Goal: Information Seeking & Learning: Learn about a topic

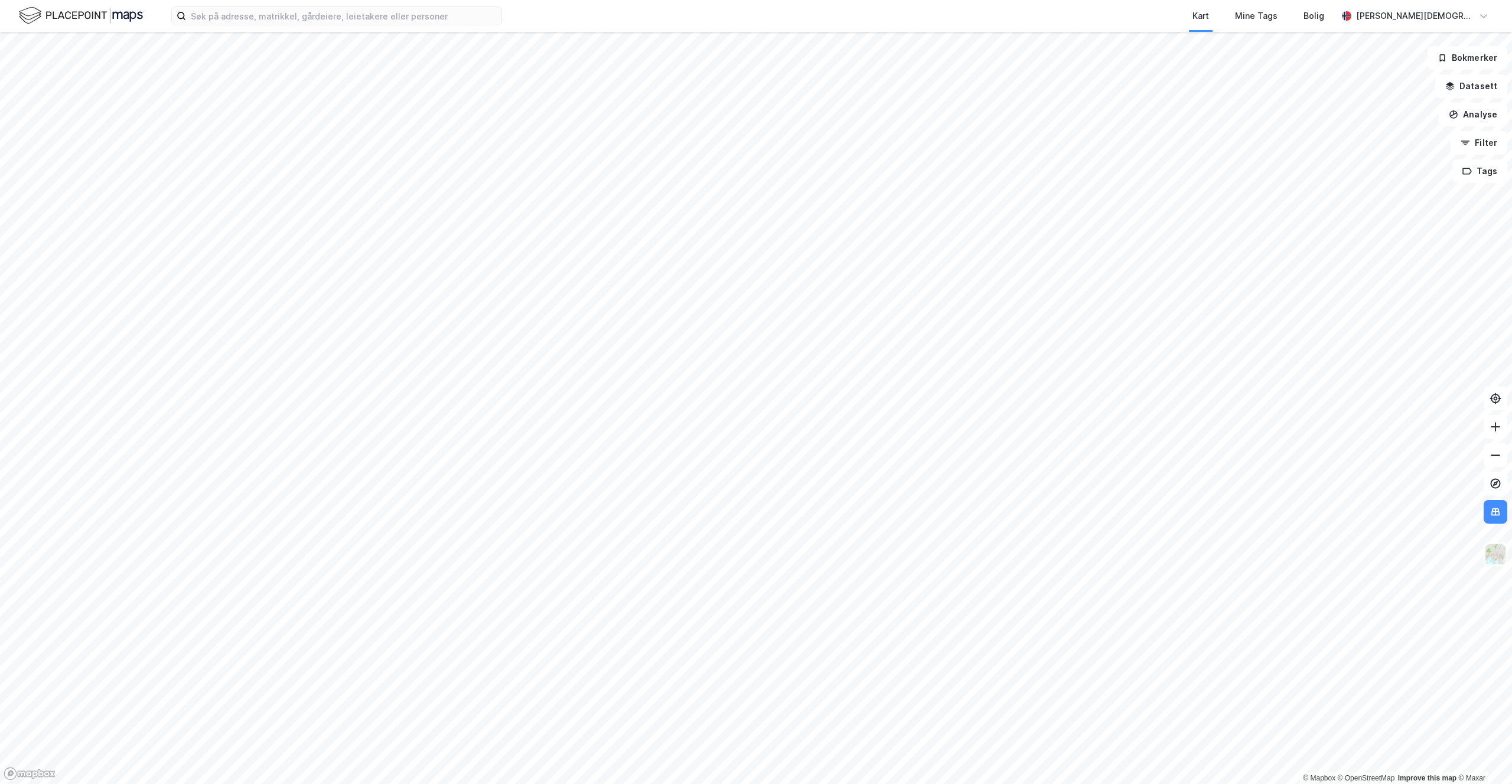
click at [64, 18] on img at bounding box center [81, 16] width 124 height 21
click at [321, 27] on div "Kart Mine Tags Bolig [PERSON_NAME]" at bounding box center [756, 16] width 1512 height 32
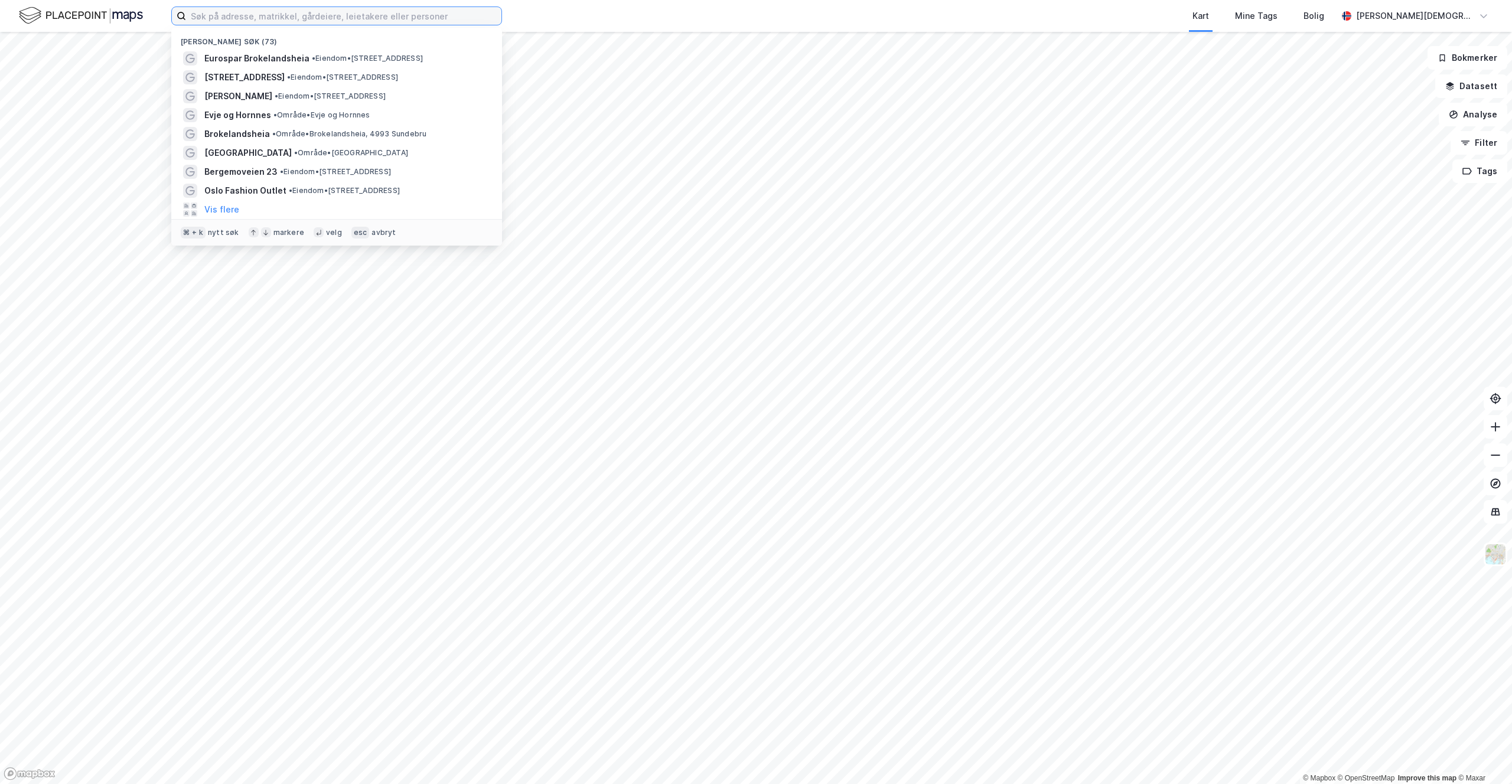
drag, startPoint x: 320, startPoint y: 22, endPoint x: 324, endPoint y: 31, distance: 9.8
click at [320, 22] on input at bounding box center [343, 16] width 315 height 18
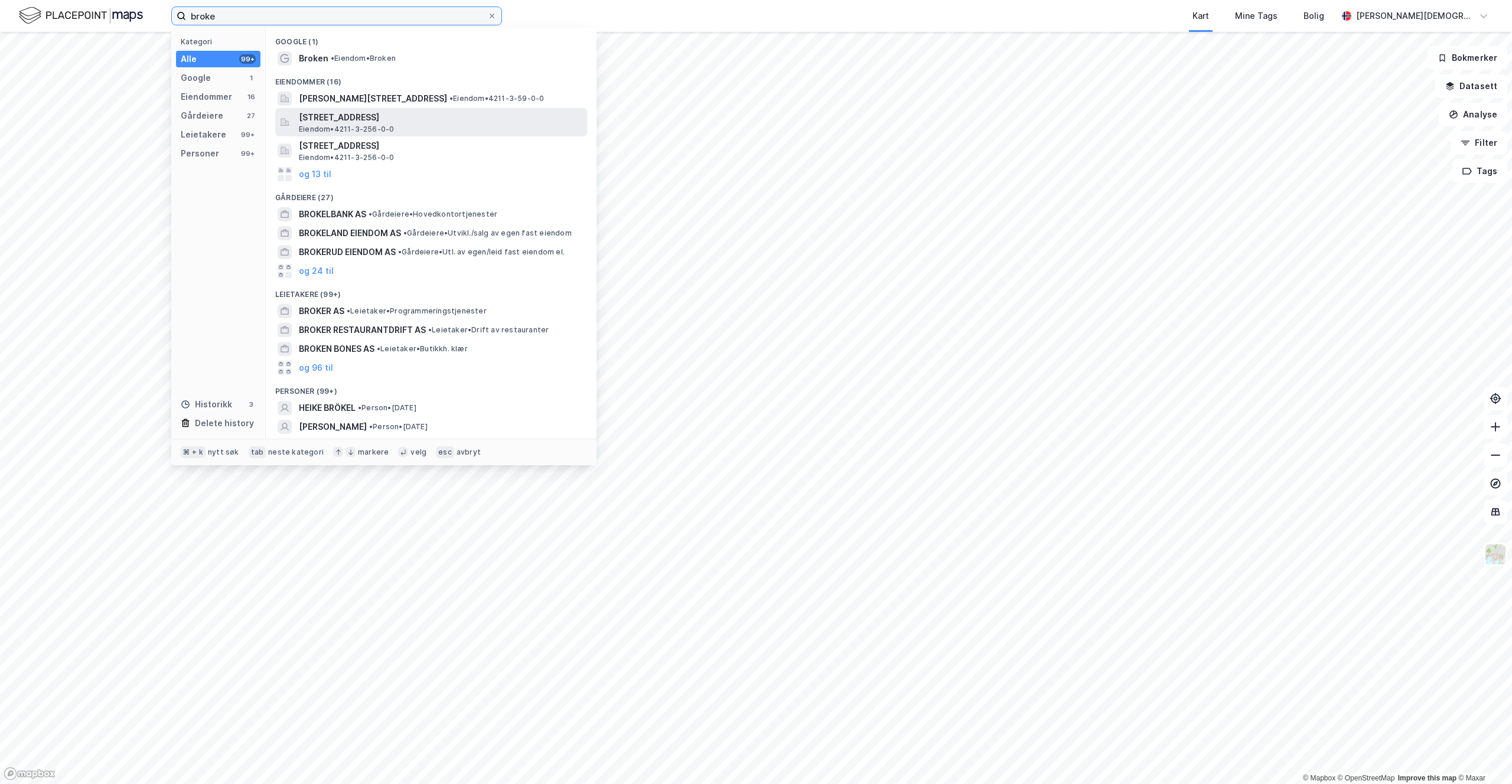
type input "broke"
click at [349, 125] on span "Eiendom • 4211-3-256-0-0" at bounding box center [346, 129] width 95 height 10
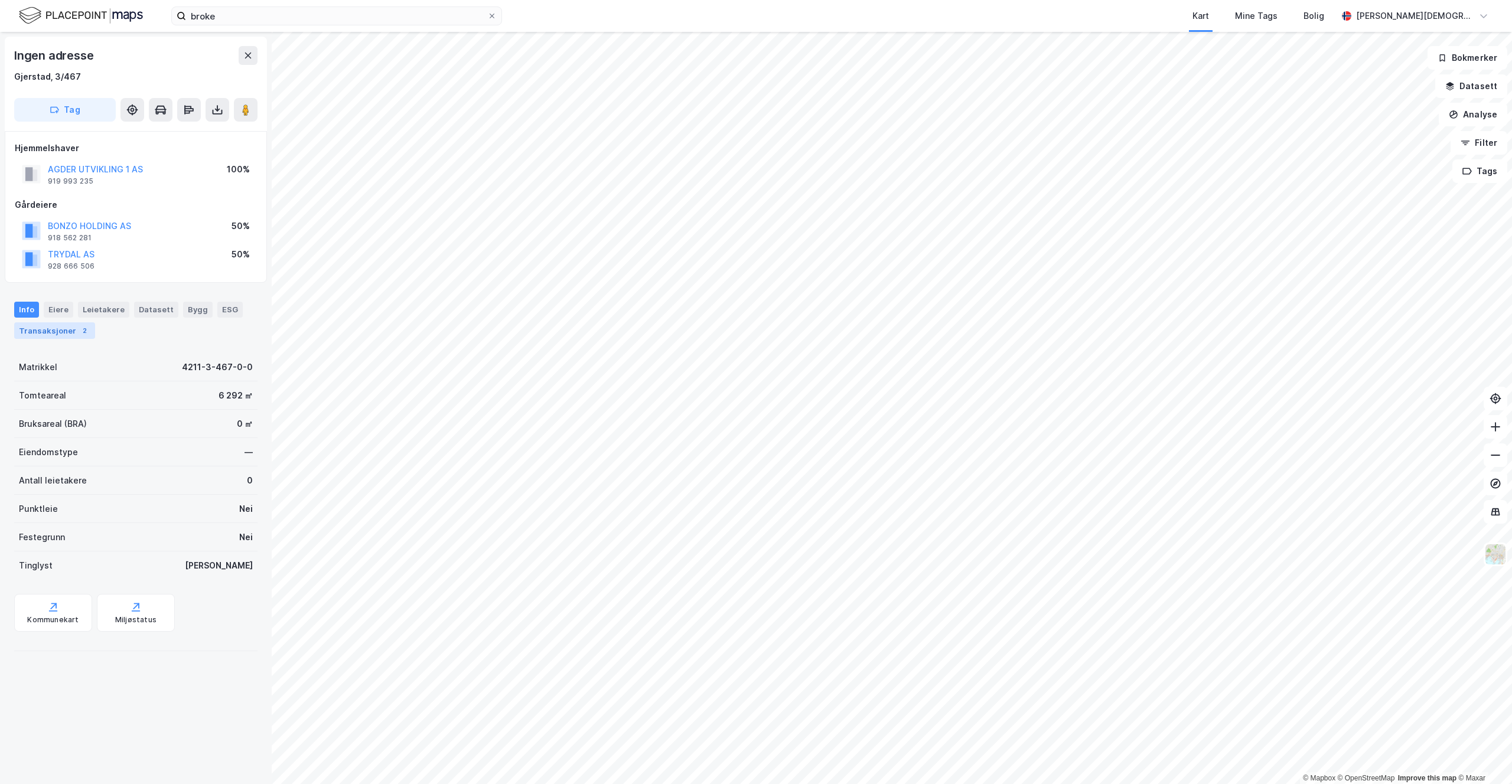
click at [79, 330] on div "2" at bounding box center [85, 331] width 12 height 12
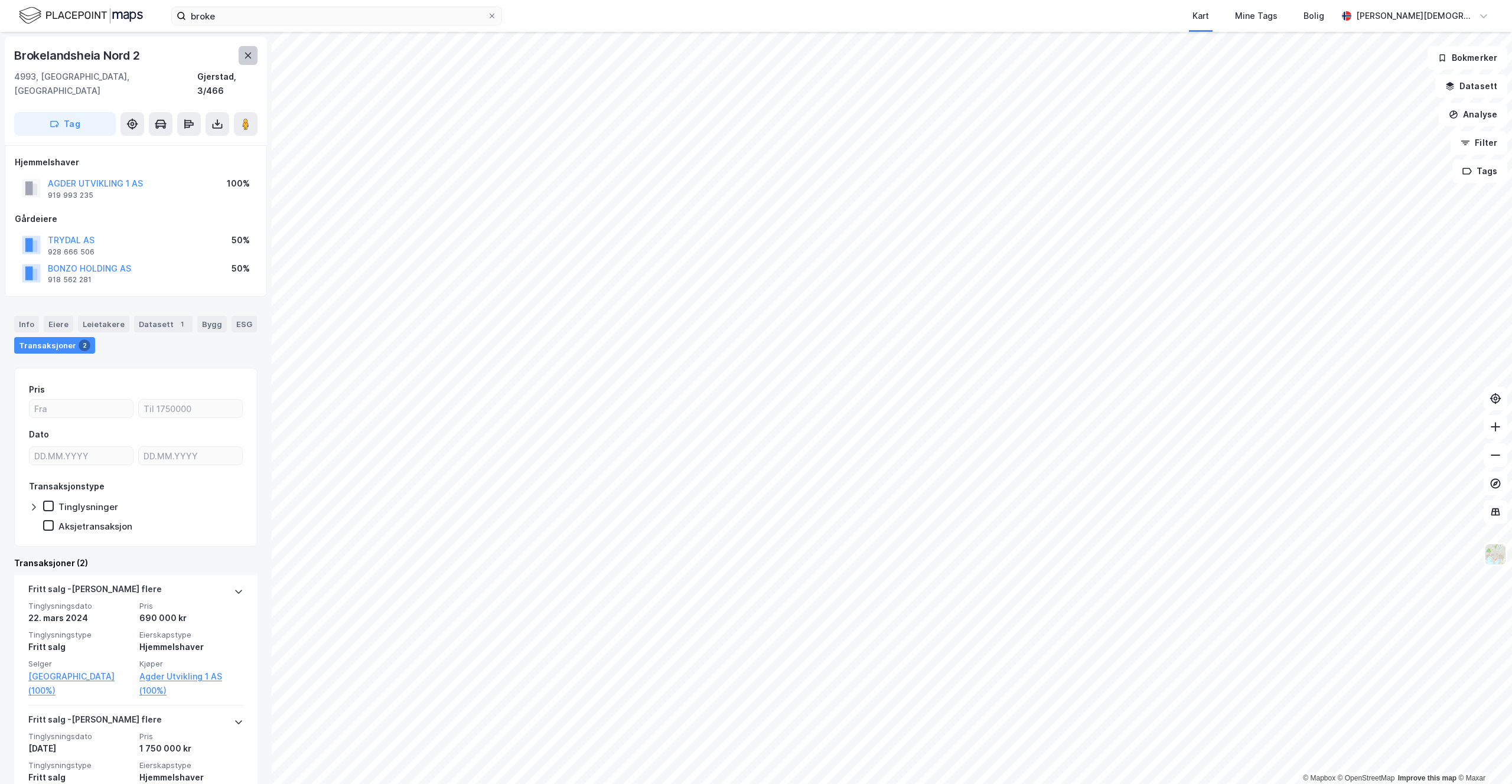
click at [247, 63] on button at bounding box center [248, 55] width 19 height 19
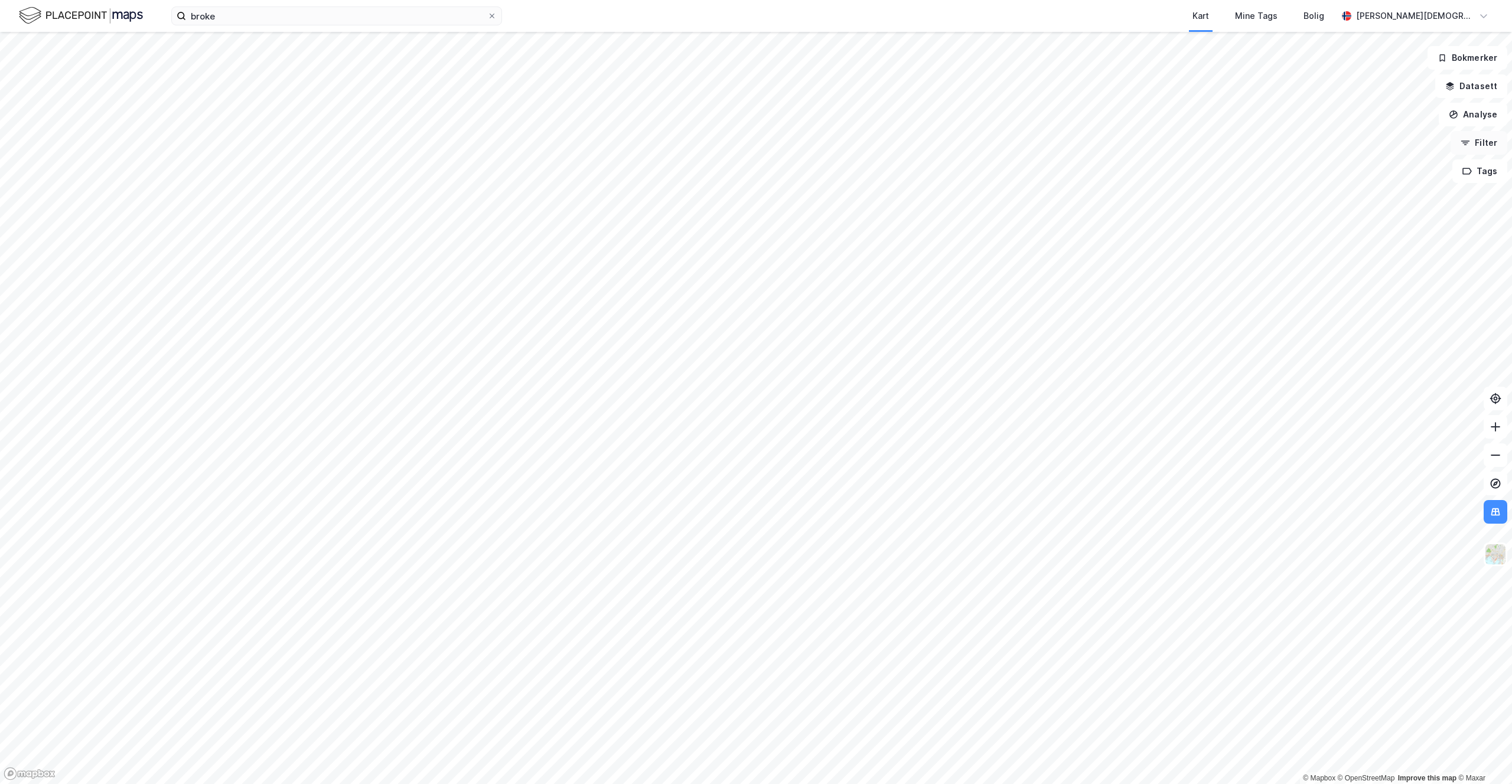
click at [1499, 150] on button "Filter" at bounding box center [1479, 143] width 57 height 24
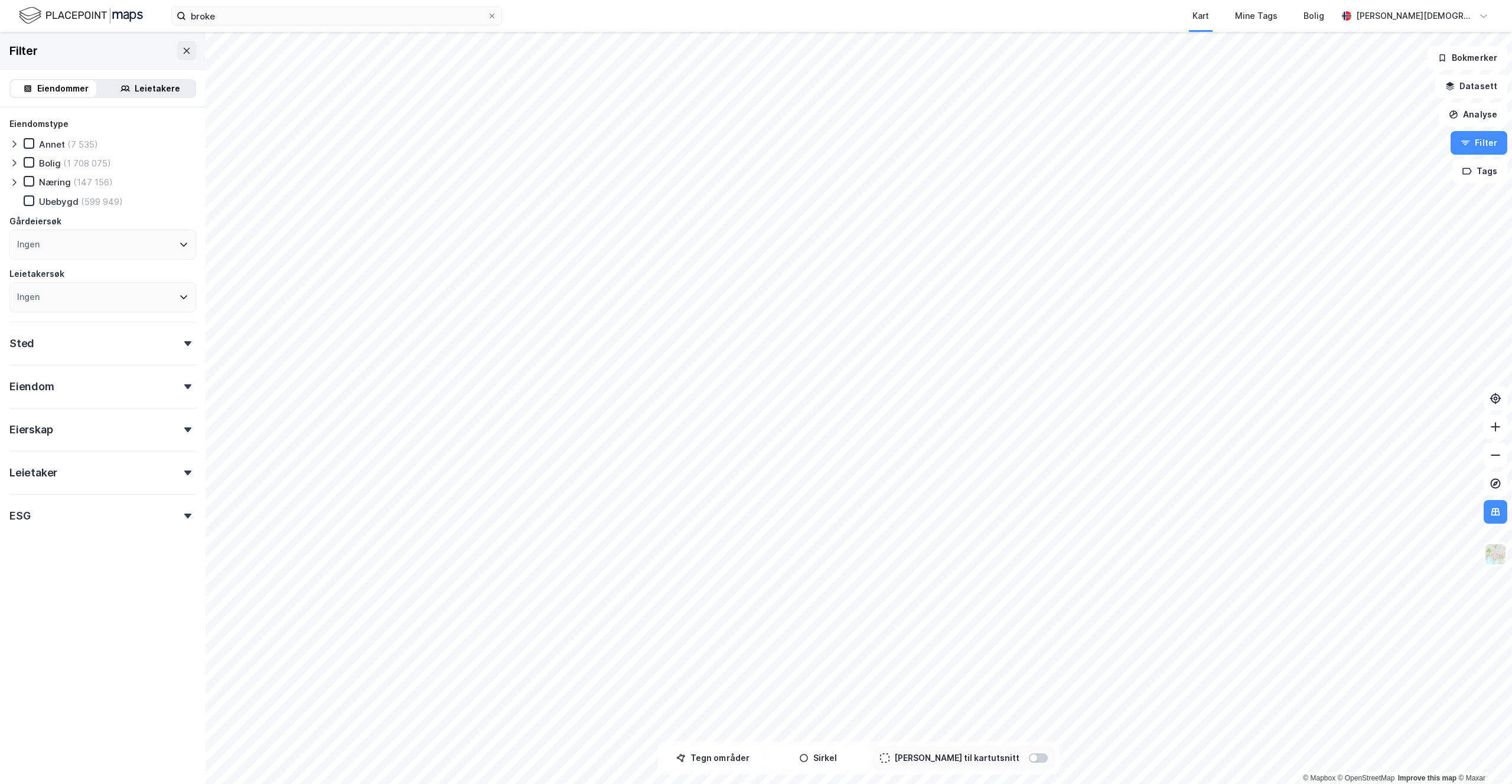
click at [10, 182] on icon at bounding box center [14, 182] width 10 height 10
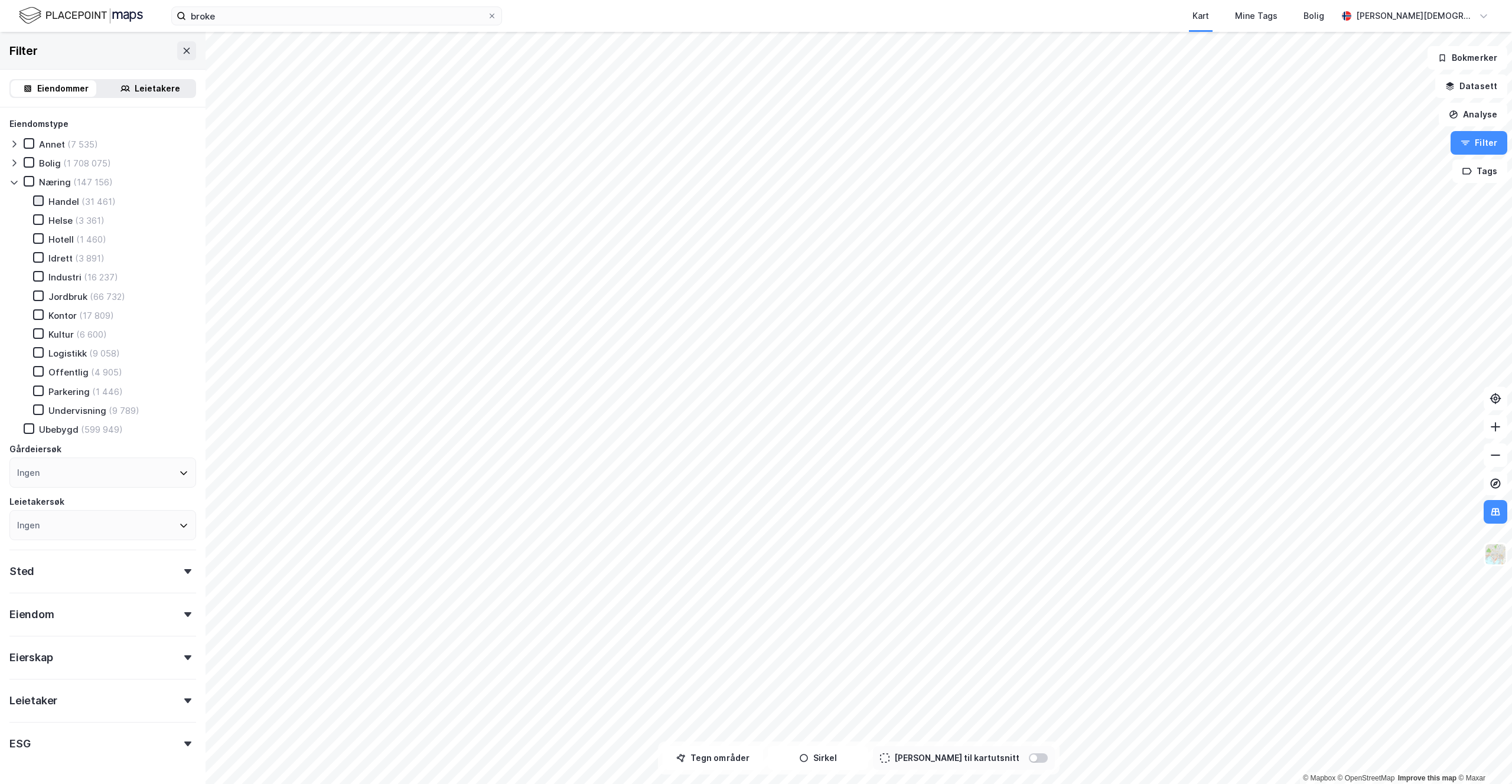
click at [38, 198] on icon at bounding box center [38, 201] width 8 height 8
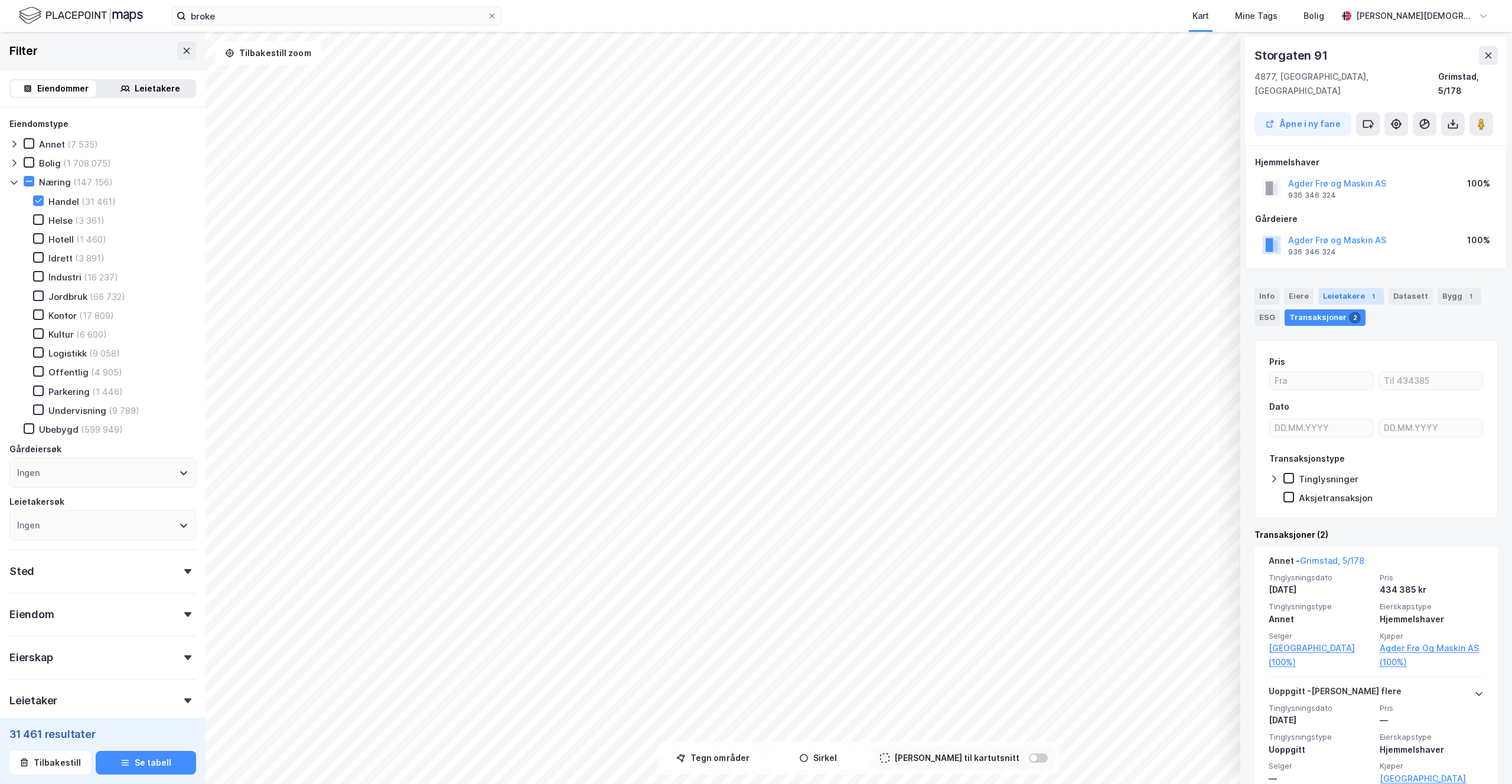
click at [1356, 288] on div "Leietakere 1" at bounding box center [1351, 296] width 66 height 17
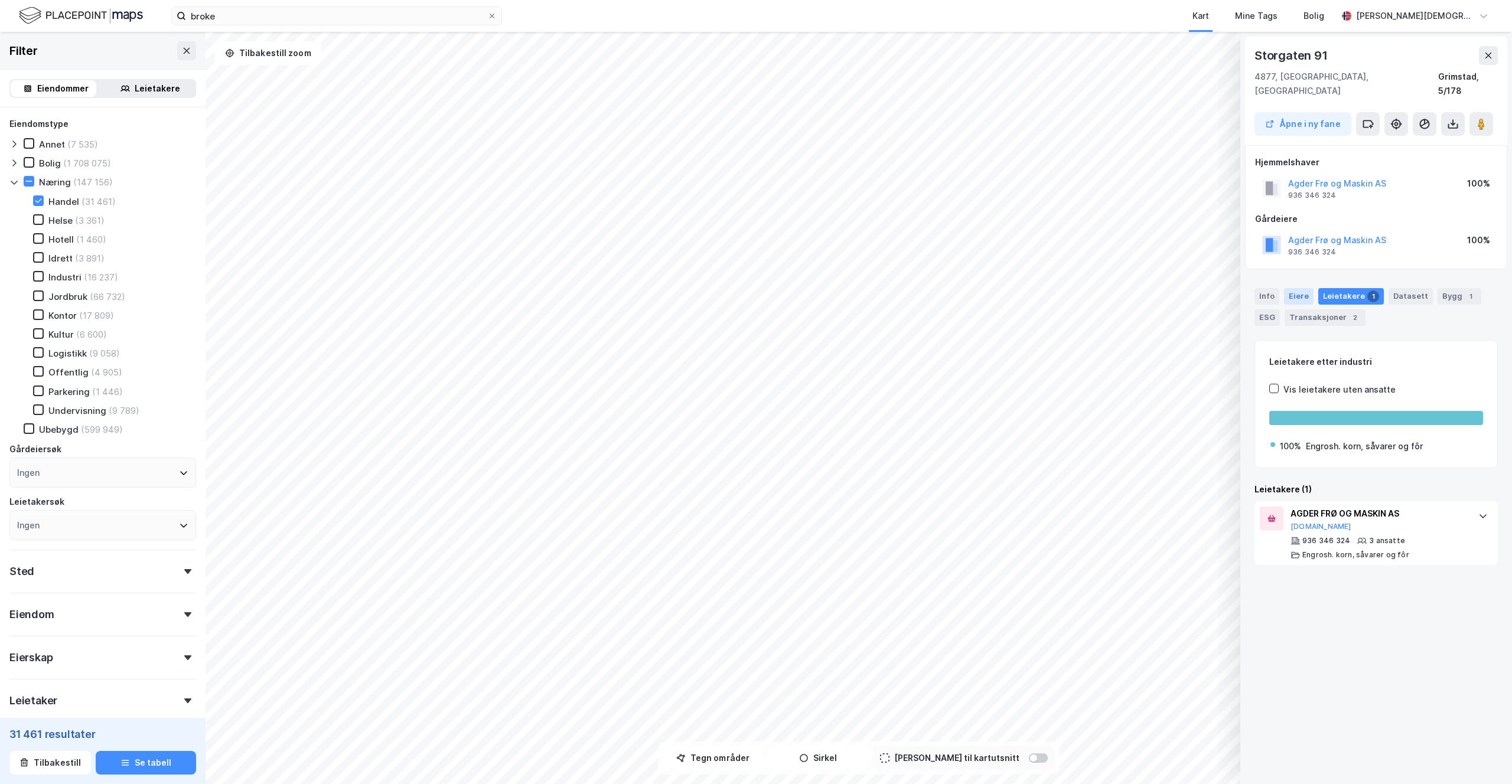
click at [1298, 288] on div "Eiere" at bounding box center [1299, 296] width 30 height 17
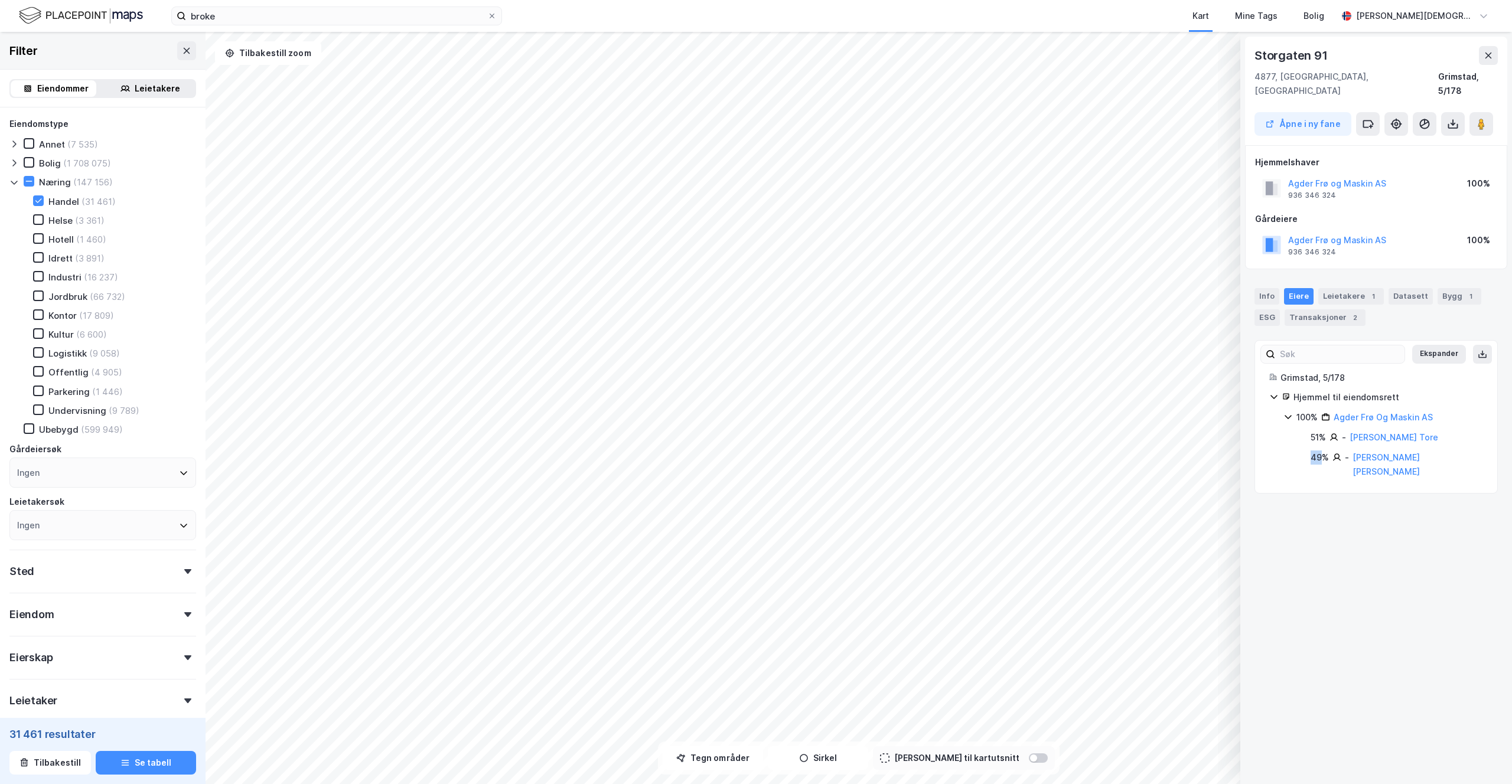
drag, startPoint x: 1317, startPoint y: 431, endPoint x: 1319, endPoint y: 451, distance: 20.1
click at [1319, 451] on div "Ekspander Grimstad, 5/178 Hjemmel til eiendomsrett 100% Agder Frø Og Maskin AS …" at bounding box center [1376, 417] width 243 height 154
click at [1316, 451] on div "49%" at bounding box center [1319, 458] width 18 height 14
click at [1276, 288] on div "Info" at bounding box center [1267, 296] width 25 height 17
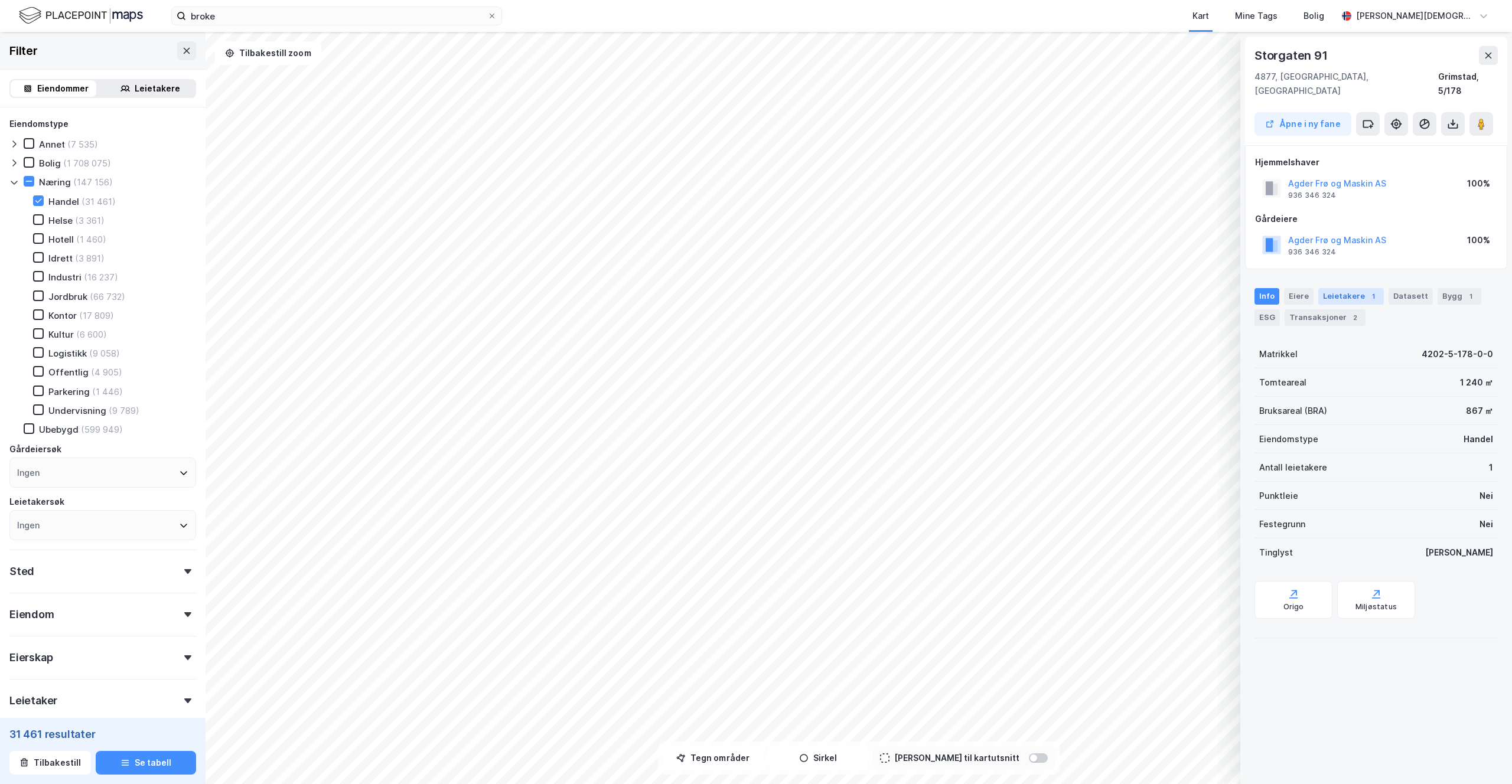
click at [1318, 288] on div "Leietakere 1" at bounding box center [1351, 296] width 66 height 17
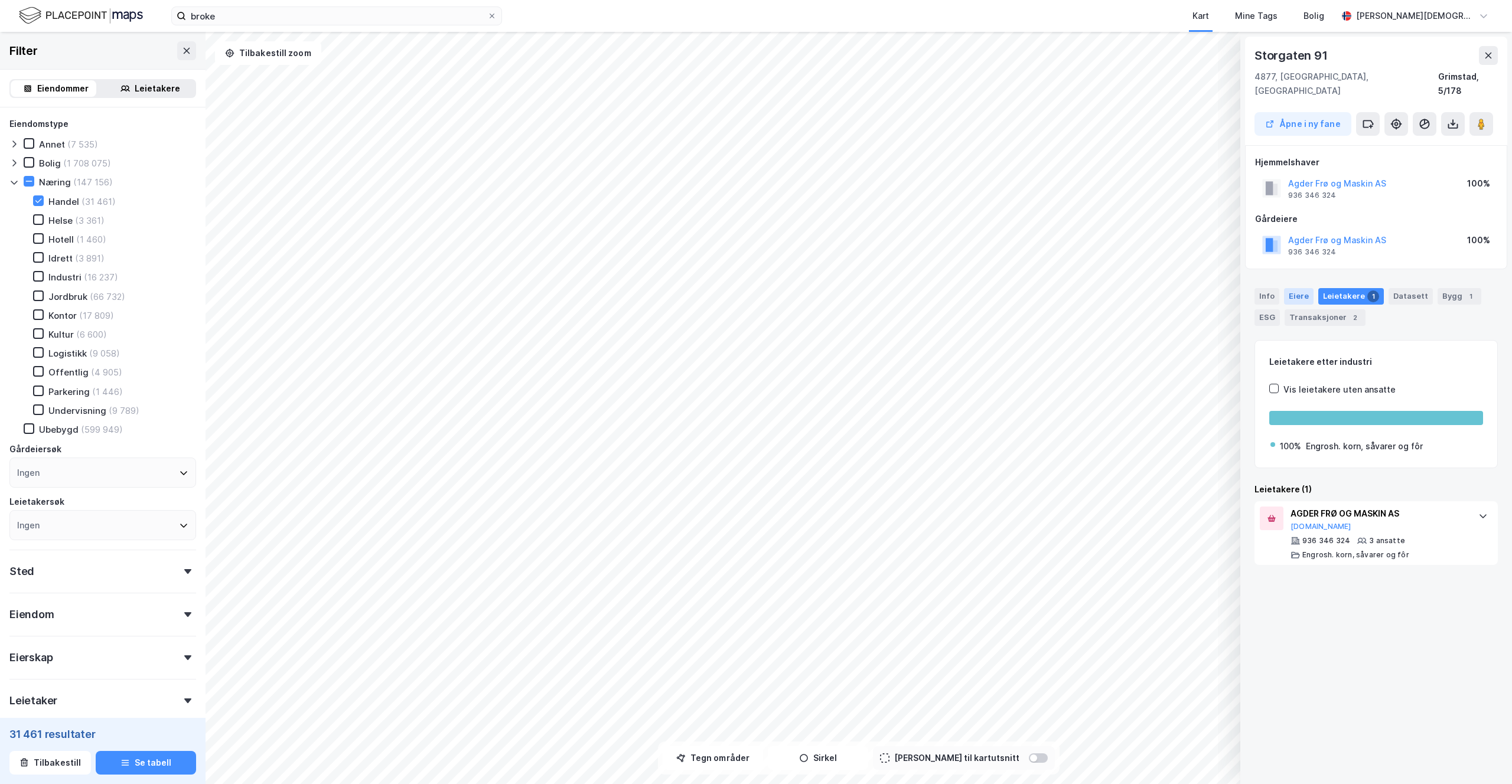
click at [1307, 288] on div "Eiere" at bounding box center [1299, 296] width 30 height 17
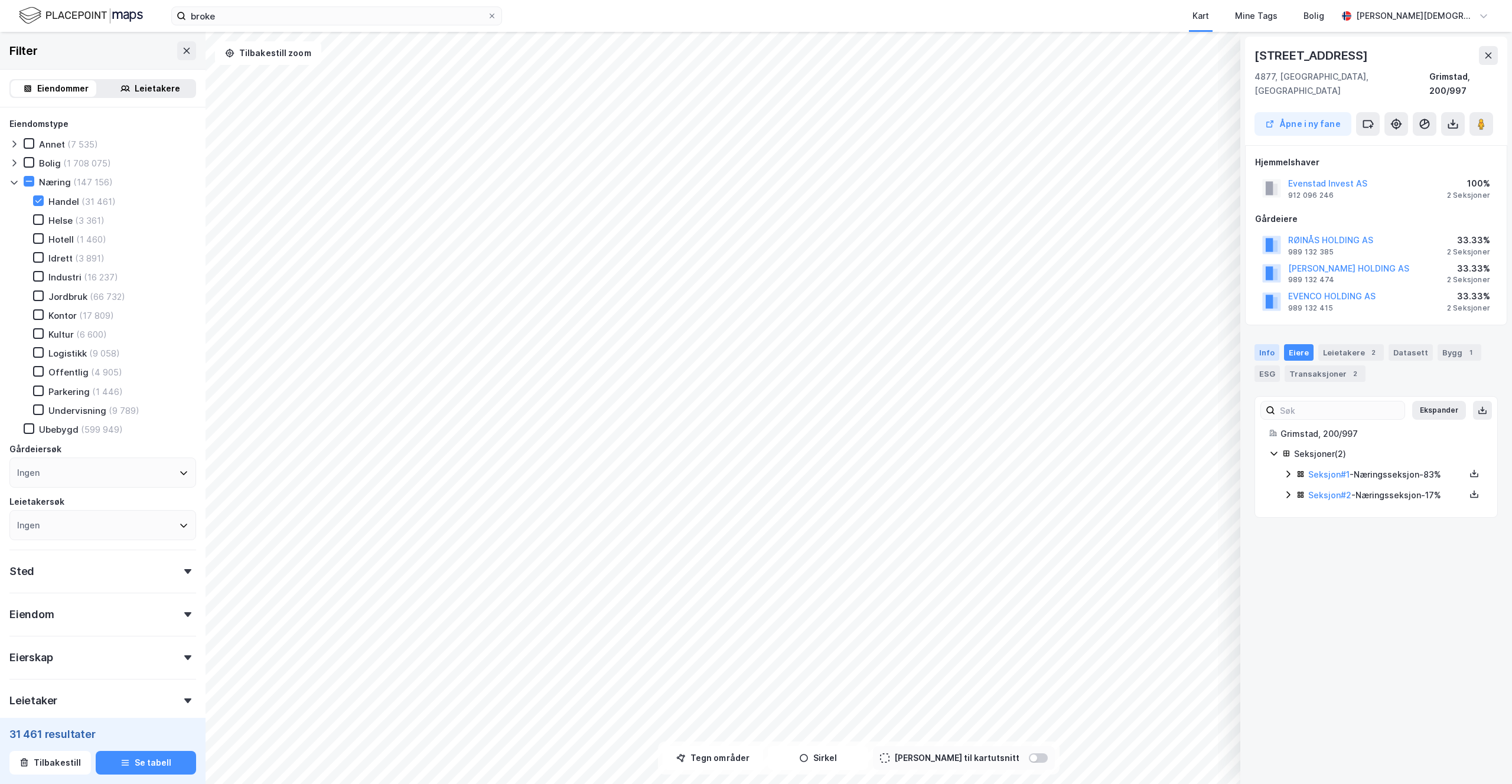
click at [1267, 344] on div "Info" at bounding box center [1267, 352] width 25 height 17
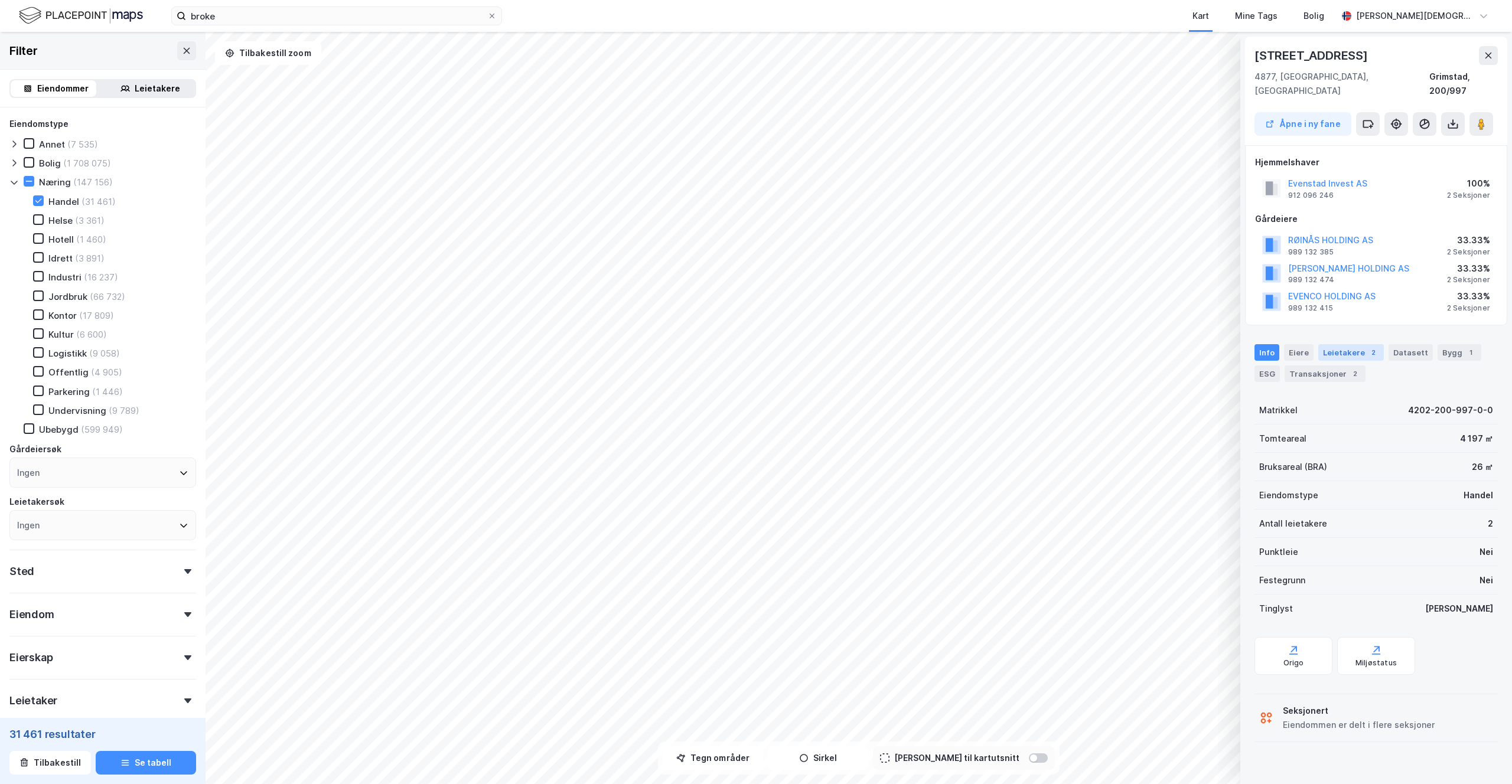
click at [1357, 344] on div "Leietakere 2" at bounding box center [1351, 352] width 66 height 17
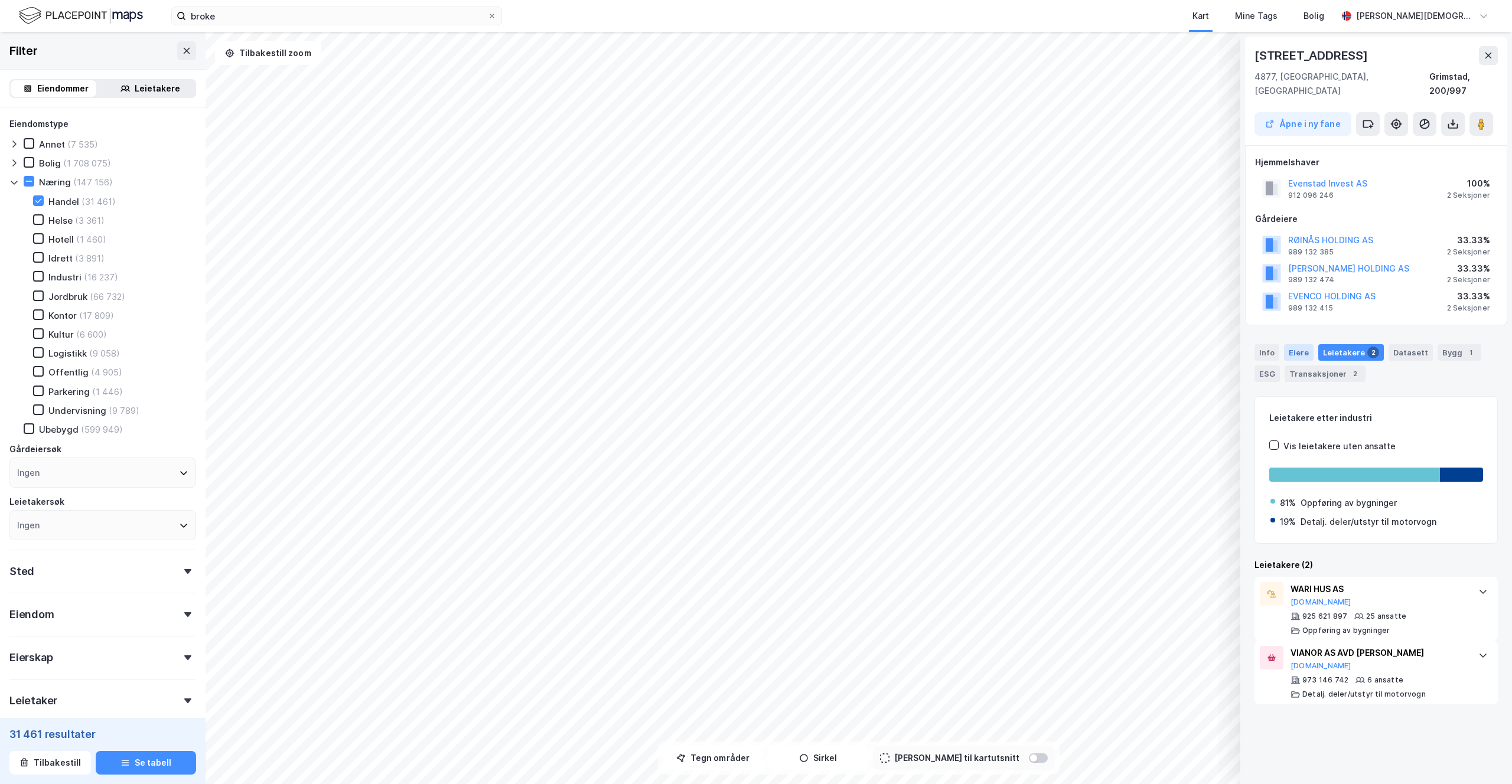
click at [1299, 344] on div "Eiere" at bounding box center [1299, 352] width 30 height 17
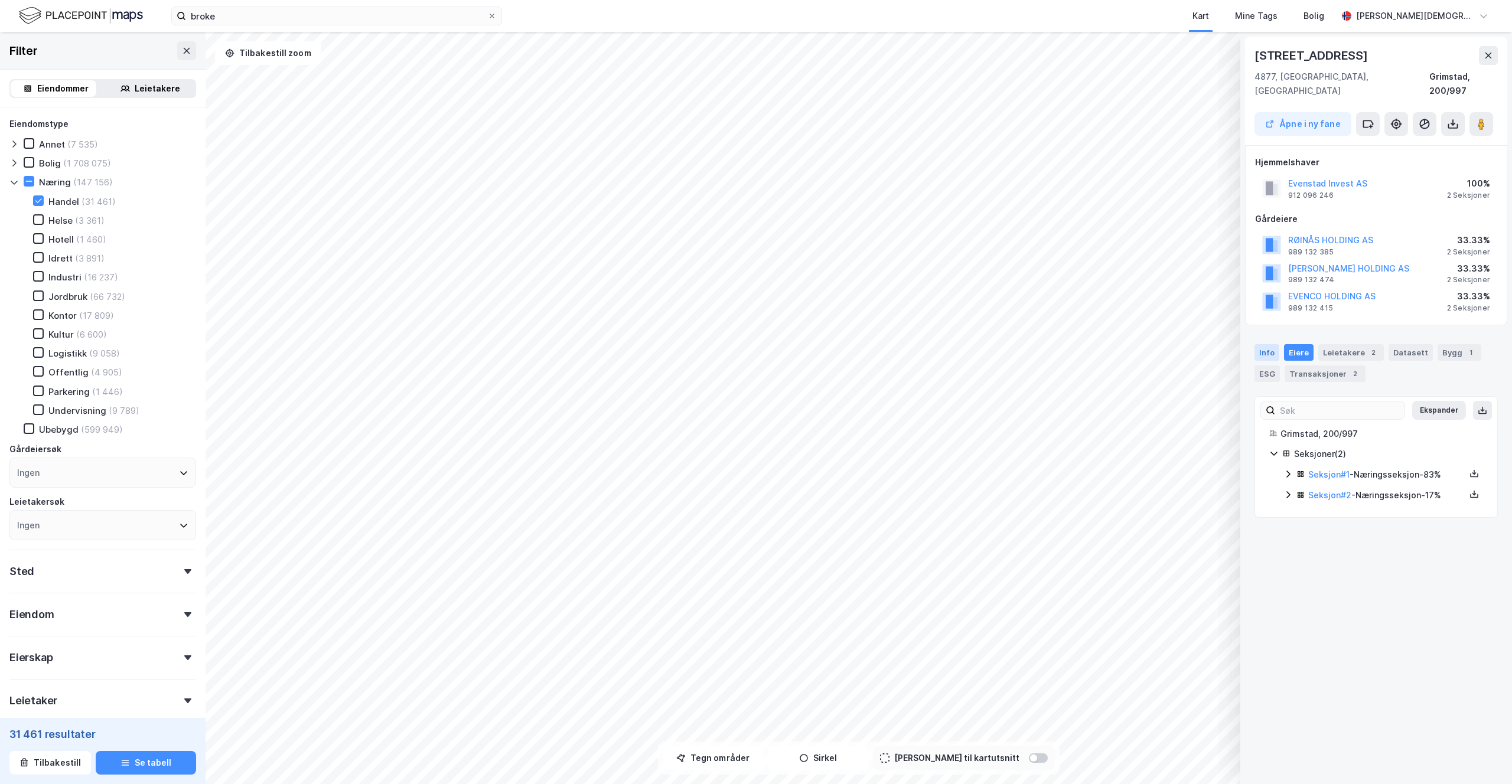
click at [1256, 344] on div "Info" at bounding box center [1267, 352] width 25 height 17
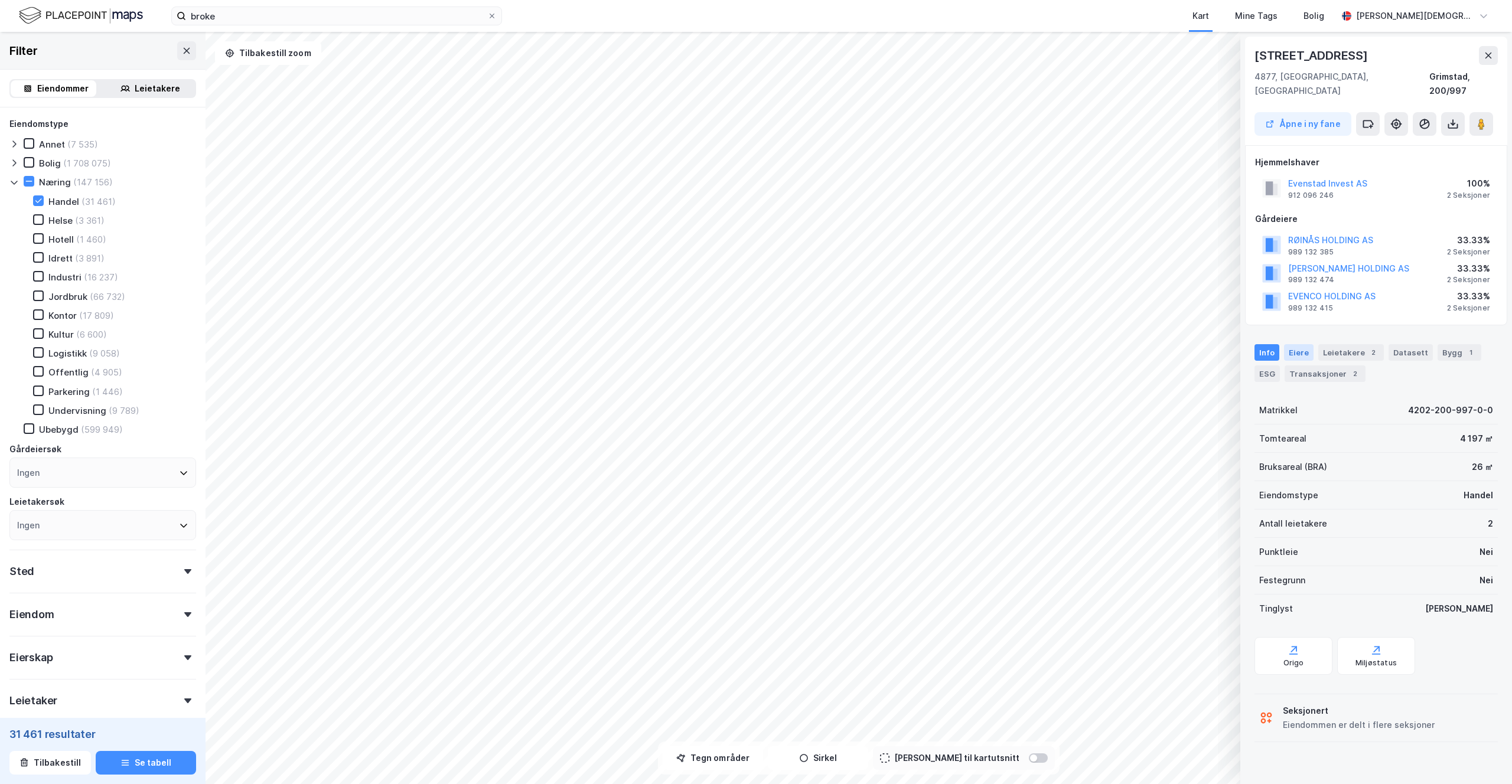
click at [1284, 344] on div "Eiere" at bounding box center [1299, 352] width 30 height 17
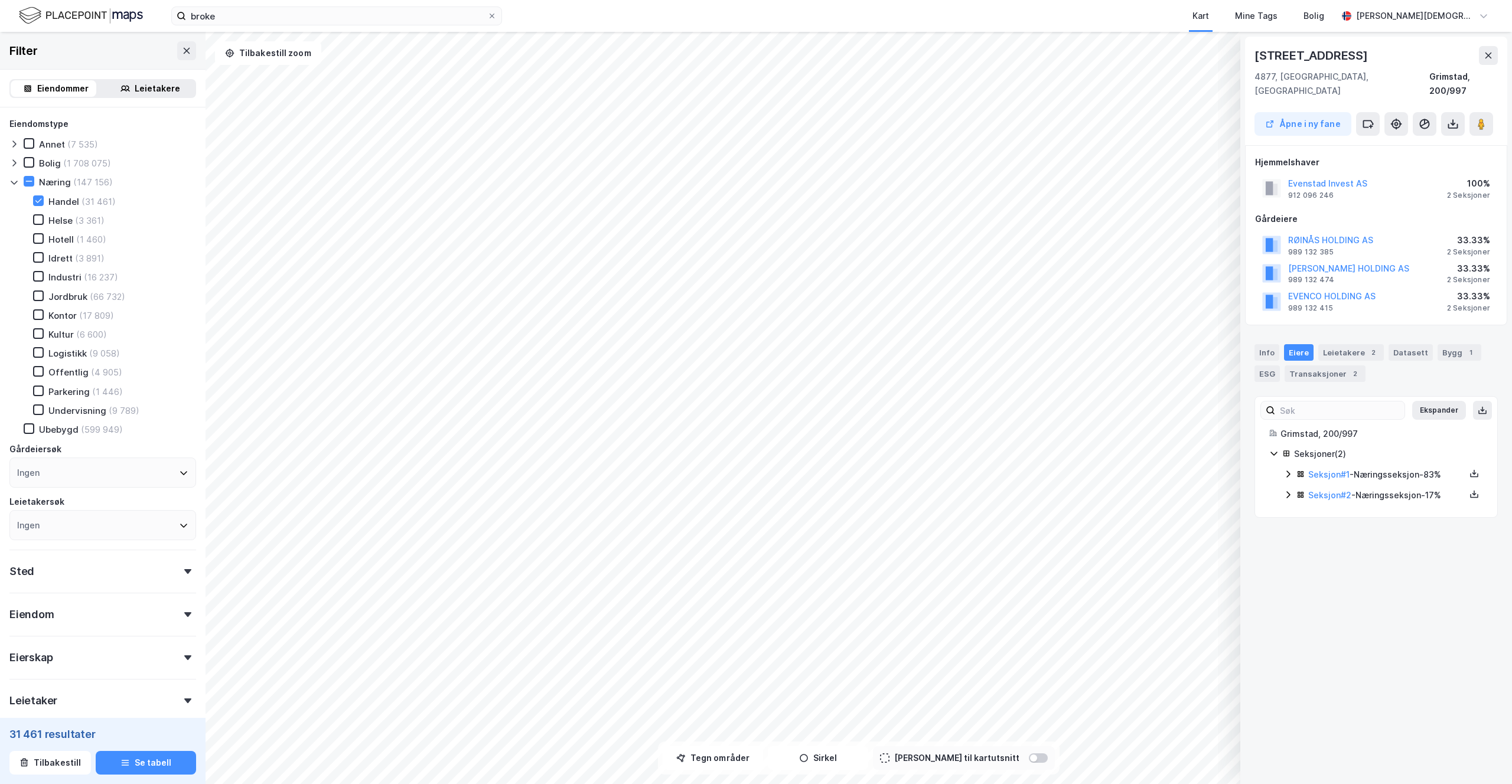
click at [1288, 467] on div "Seksjon # 1 - Næringsseksjon - 83%" at bounding box center [1383, 475] width 200 height 15
click at [1284, 605] on icon at bounding box center [1288, 609] width 10 height 10
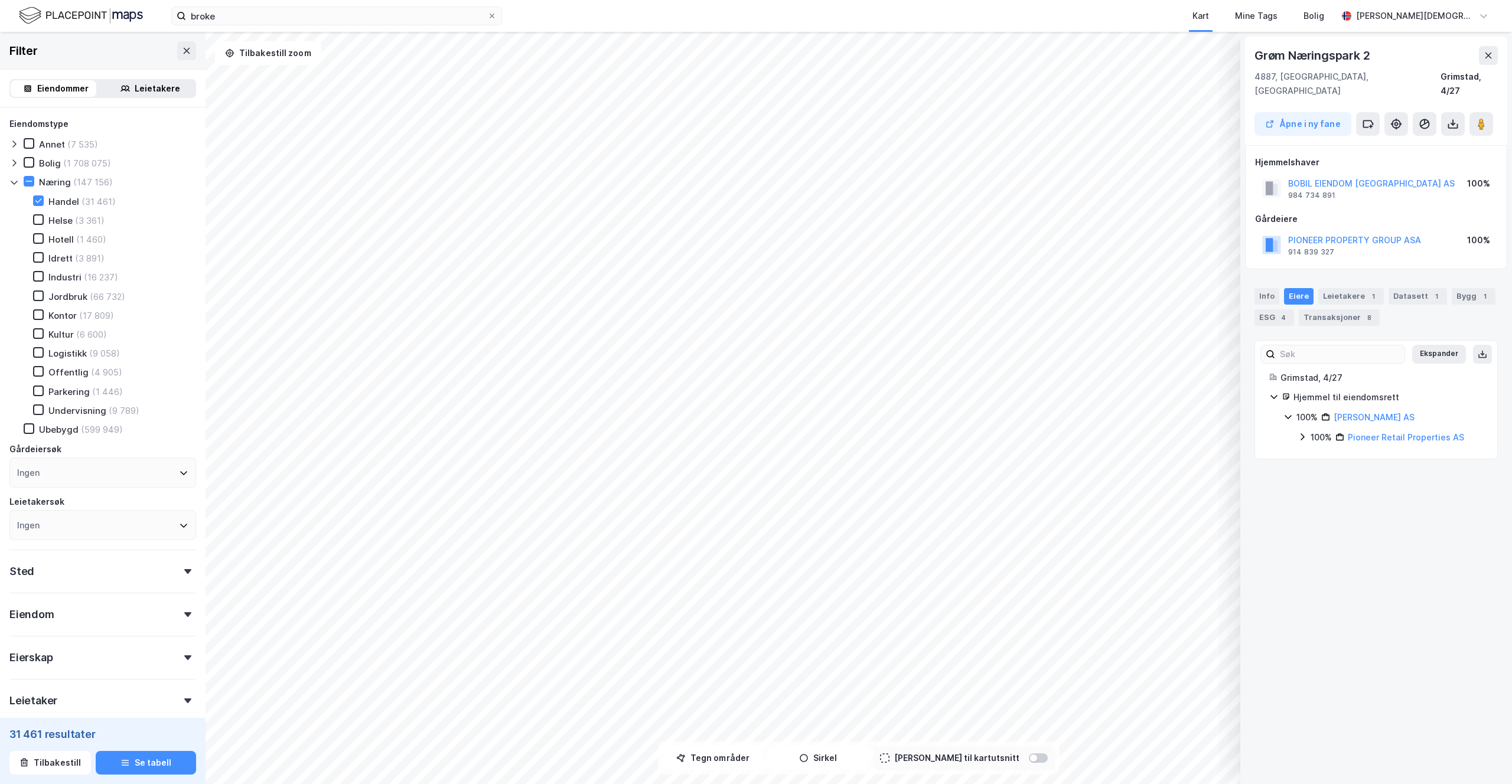
click at [1279, 288] on div "Info [PERSON_NAME] 1 Datasett 1 Bygg 1 ESG 4 Transaksjoner 8" at bounding box center [1376, 306] width 243 height 38
click at [1269, 288] on div "Info" at bounding box center [1267, 296] width 25 height 17
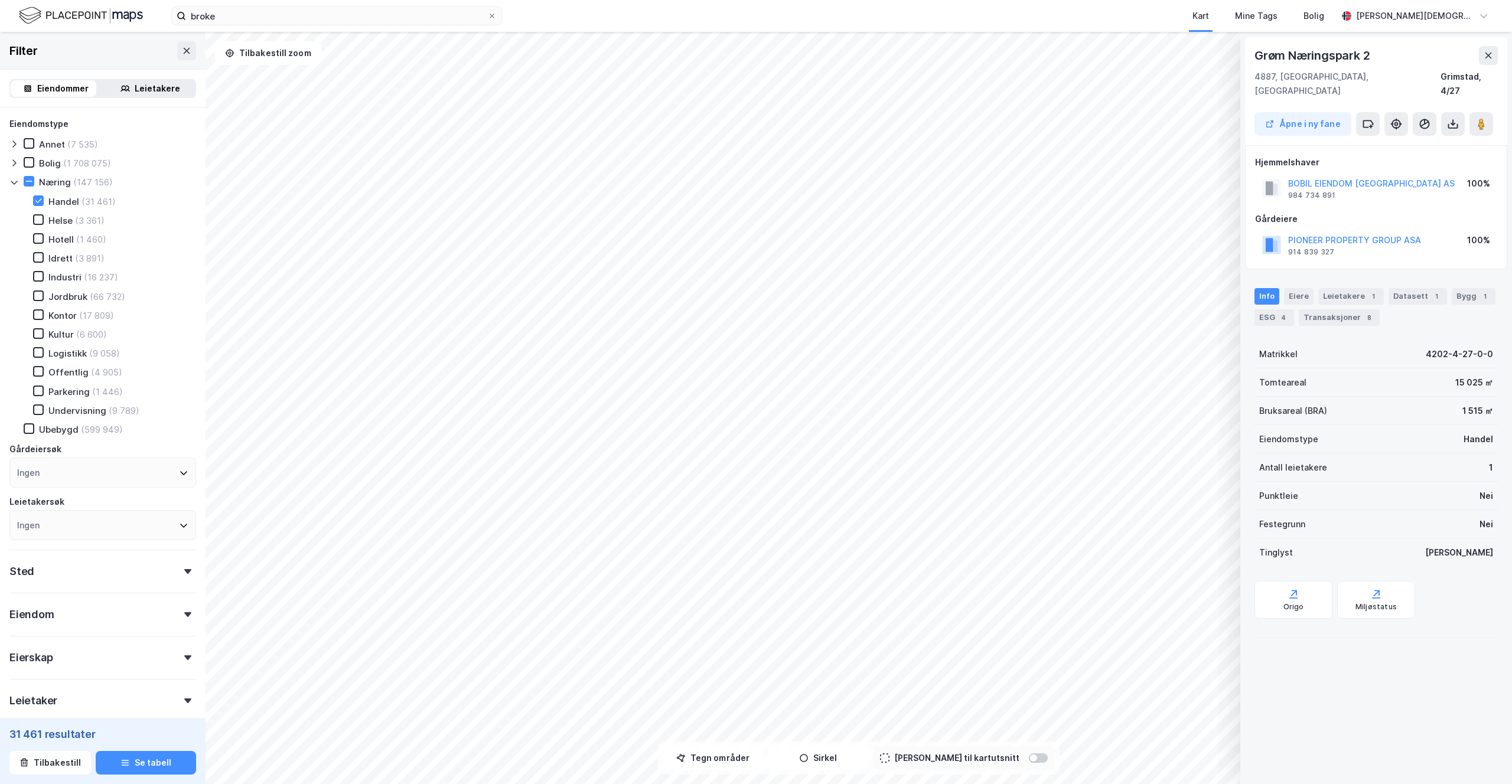
click at [1314, 288] on div "Info [PERSON_NAME] 1 Datasett 1 Bygg 1 ESG 4 Transaksjoner 8" at bounding box center [1376, 306] width 243 height 38
click at [1303, 288] on div "Eiere" at bounding box center [1299, 296] width 30 height 17
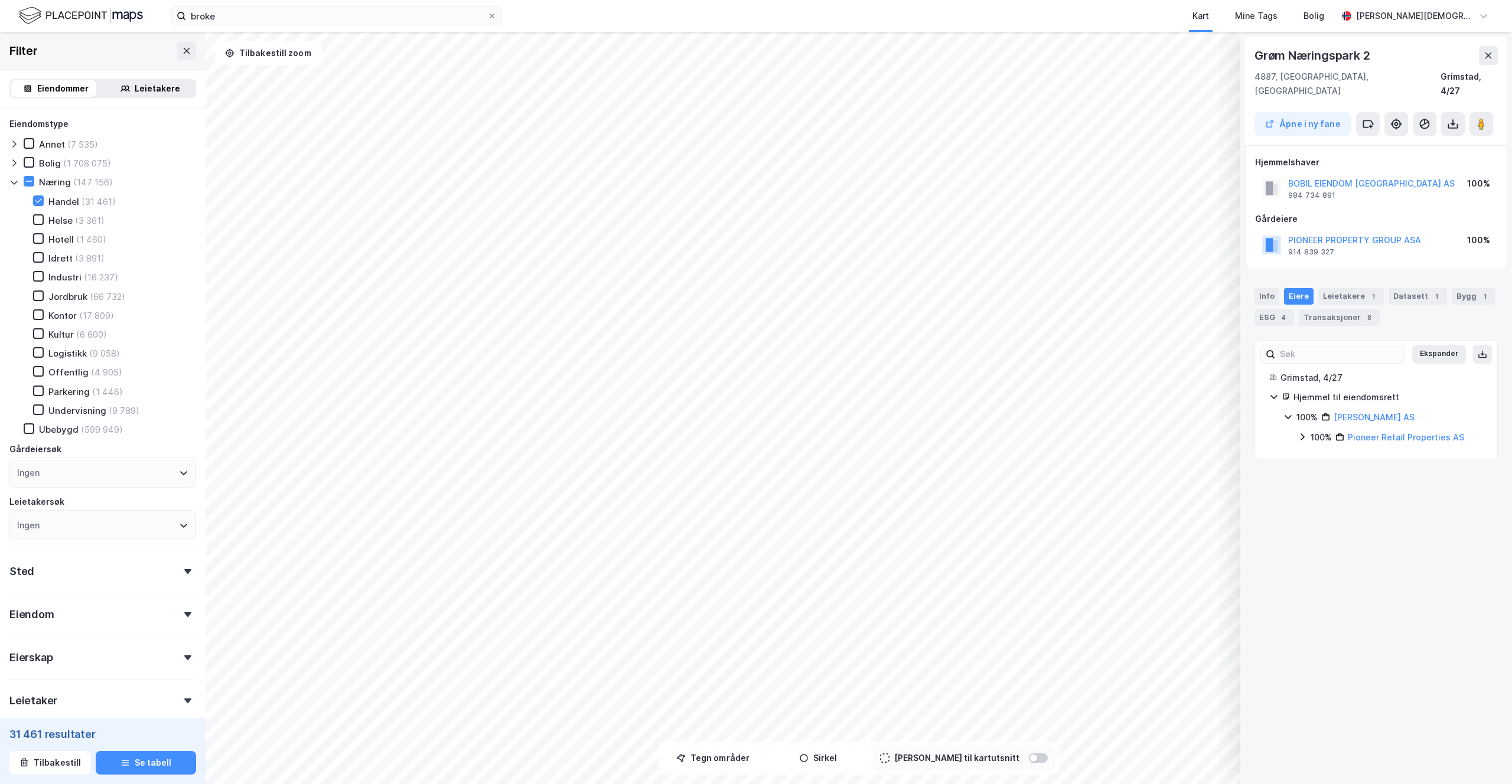
click at [1316, 430] on div "100%" at bounding box center [1321, 438] width 21 height 14
click at [1319, 453] on icon at bounding box center [1316, 457] width 10 height 10
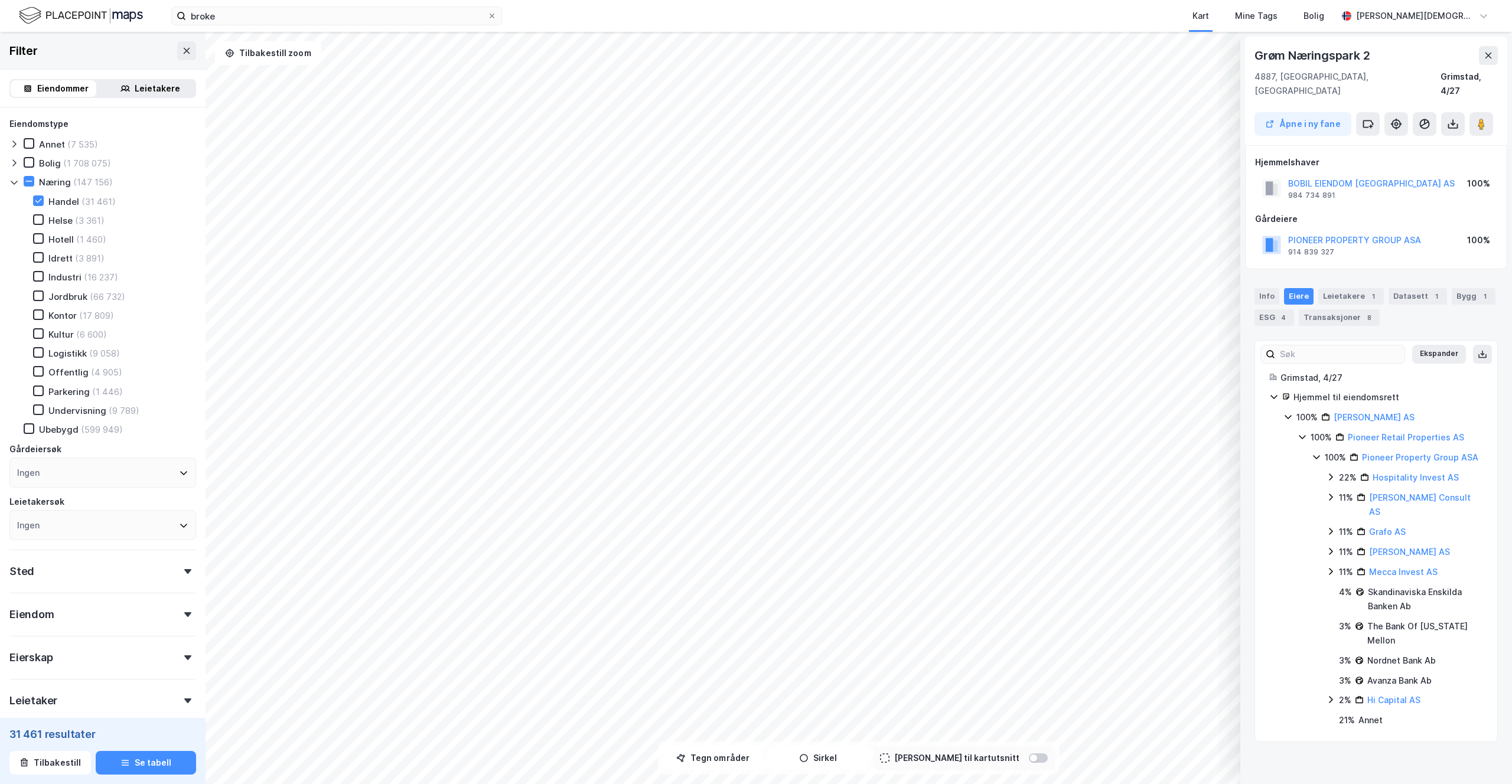
click at [1317, 453] on icon at bounding box center [1316, 457] width 10 height 10
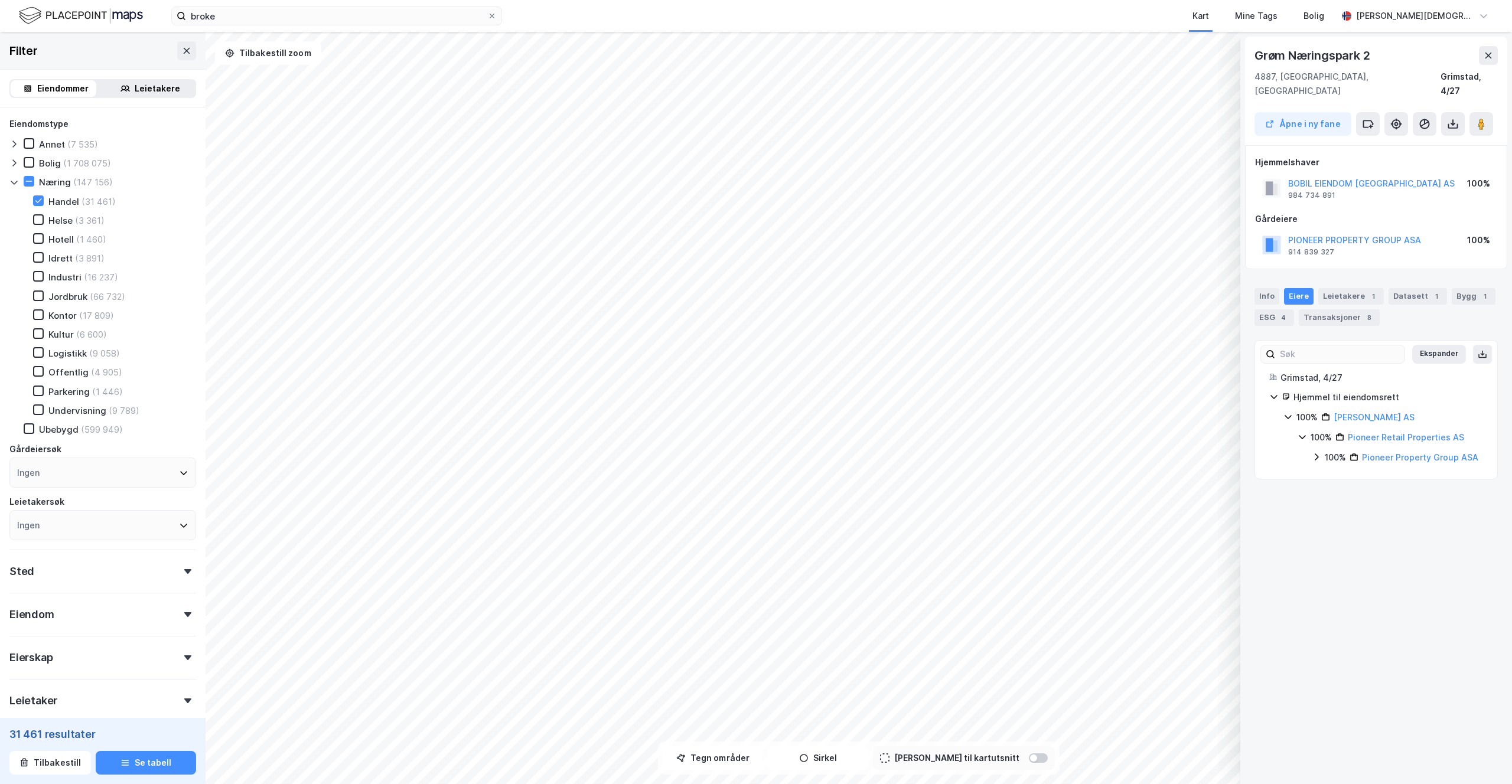
click at [1312, 410] on div "100%" at bounding box center [1307, 417] width 21 height 14
click at [1309, 410] on div "100%" at bounding box center [1307, 417] width 21 height 14
click at [1312, 430] on div "100%" at bounding box center [1321, 438] width 21 height 14
click at [1312, 430] on div "100%" at bounding box center [1321, 438] width 21 height 14
click at [1317, 453] on icon at bounding box center [1316, 457] width 10 height 10
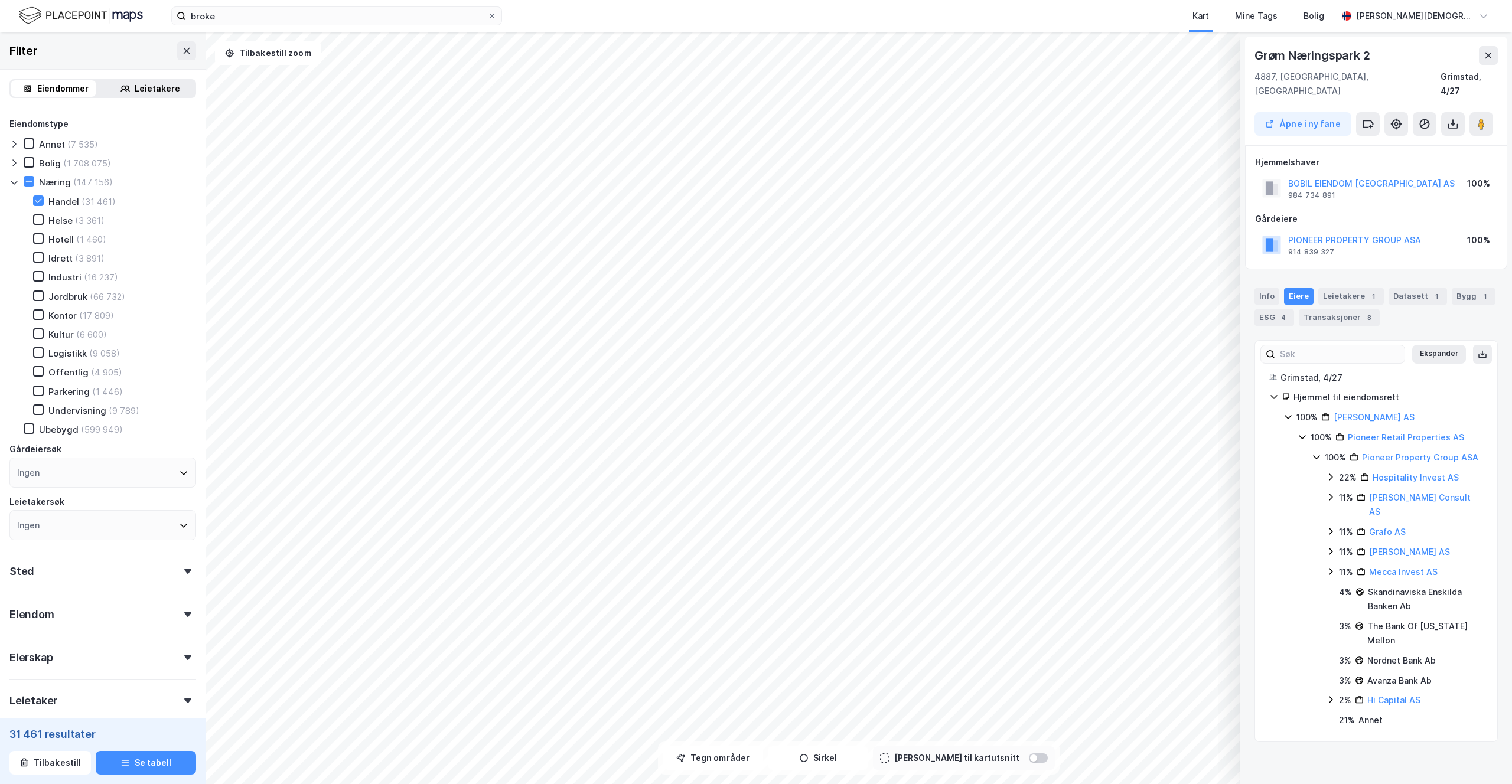
click at [1272, 392] on icon at bounding box center [1274, 397] width 10 height 10
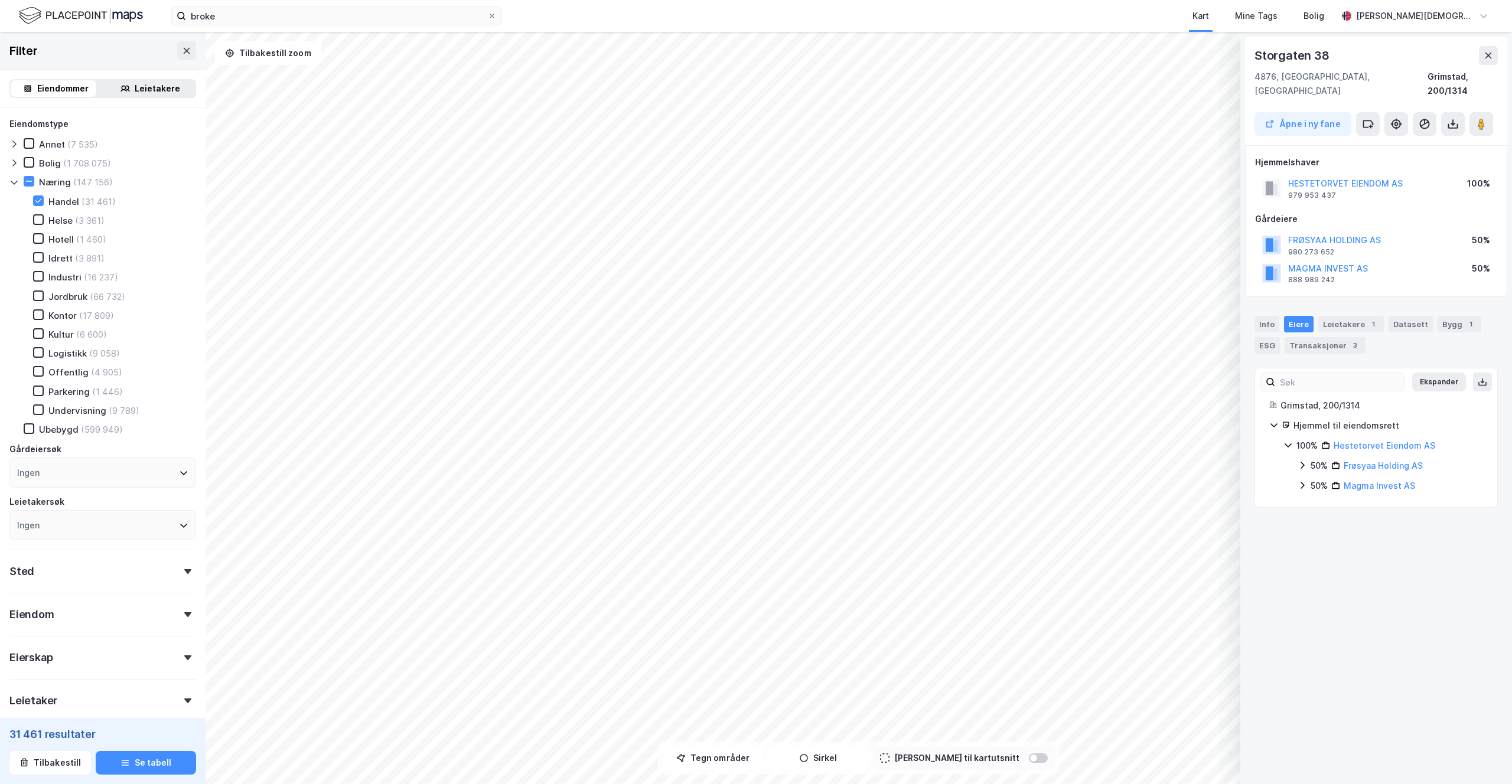
click at [1317, 479] on div "50%" at bounding box center [1319, 486] width 17 height 14
click at [1316, 459] on div "50%" at bounding box center [1319, 466] width 17 height 14
click at [1305, 439] on div "100%" at bounding box center [1307, 446] width 21 height 14
click at [1260, 316] on div "Info" at bounding box center [1267, 324] width 25 height 17
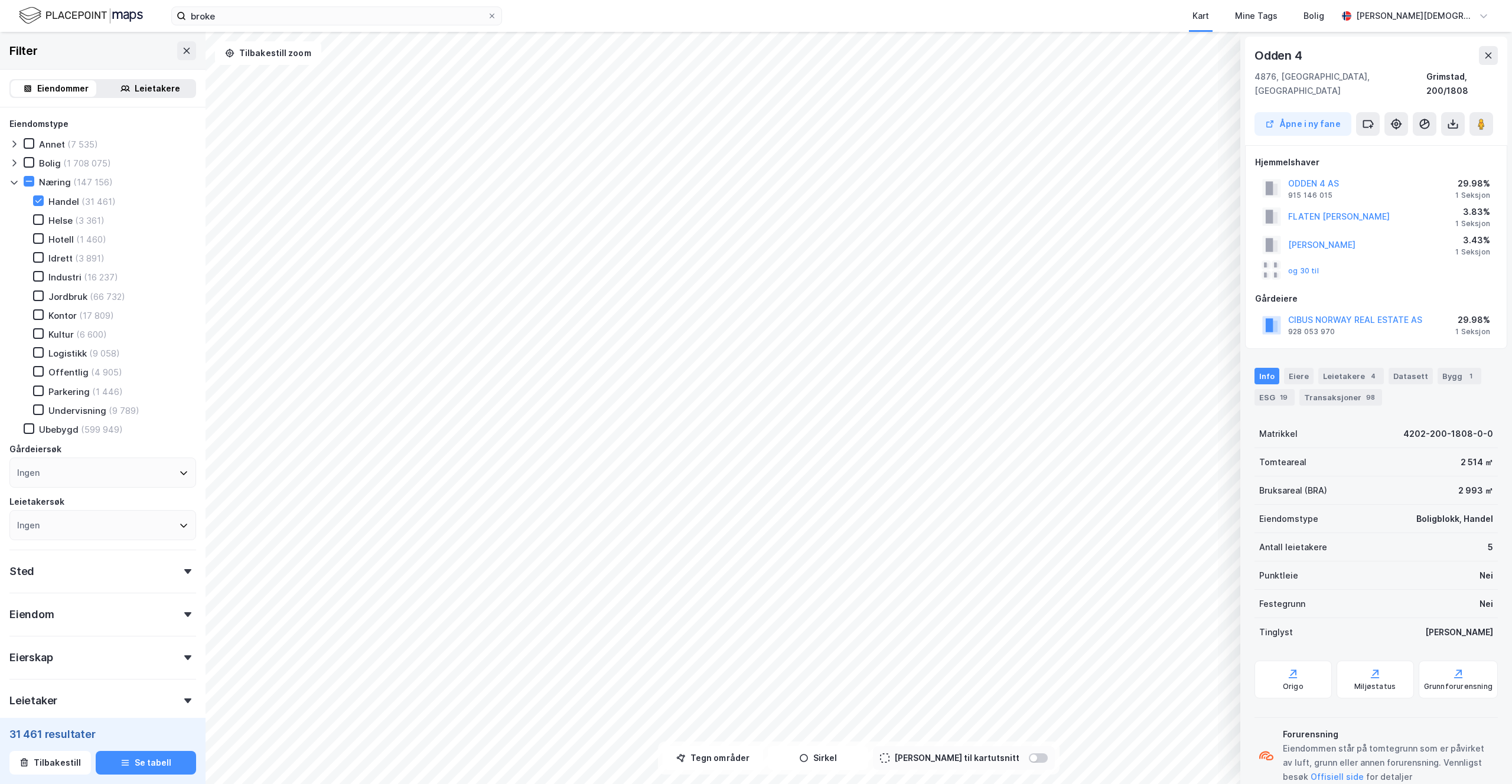
scroll to position [1, 0]
click at [1283, 367] on div "© Mapbox © OpenStreetMap Improve this map © [STREET_ADDRESS], [GEOGRAPHIC_DATA]…" at bounding box center [756, 408] width 1512 height 752
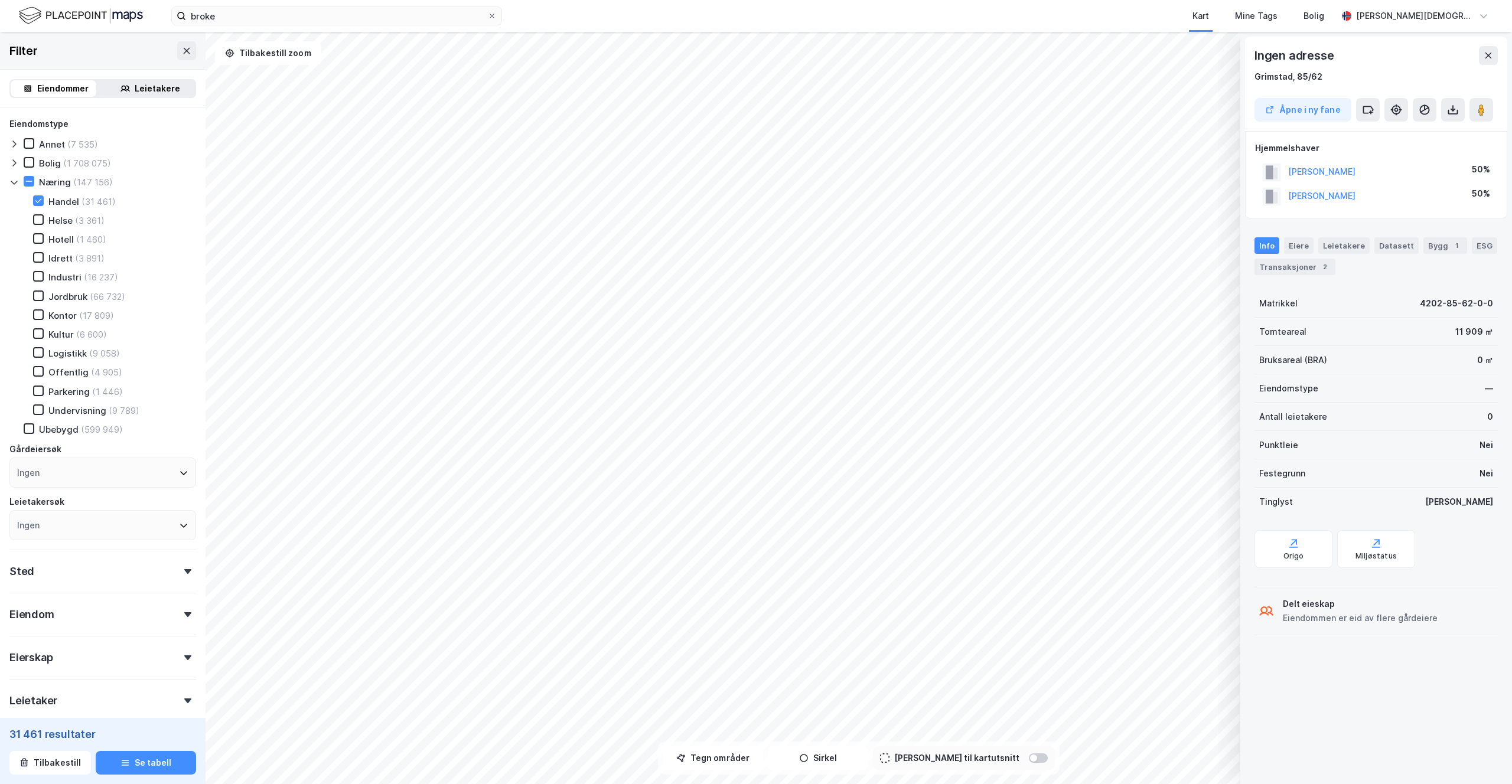
click at [1376, 222] on div "© Mapbox © OpenStreetMap Improve this map © Maxar Ingen adresse Grimstad, 85/62…" at bounding box center [756, 408] width 1512 height 752
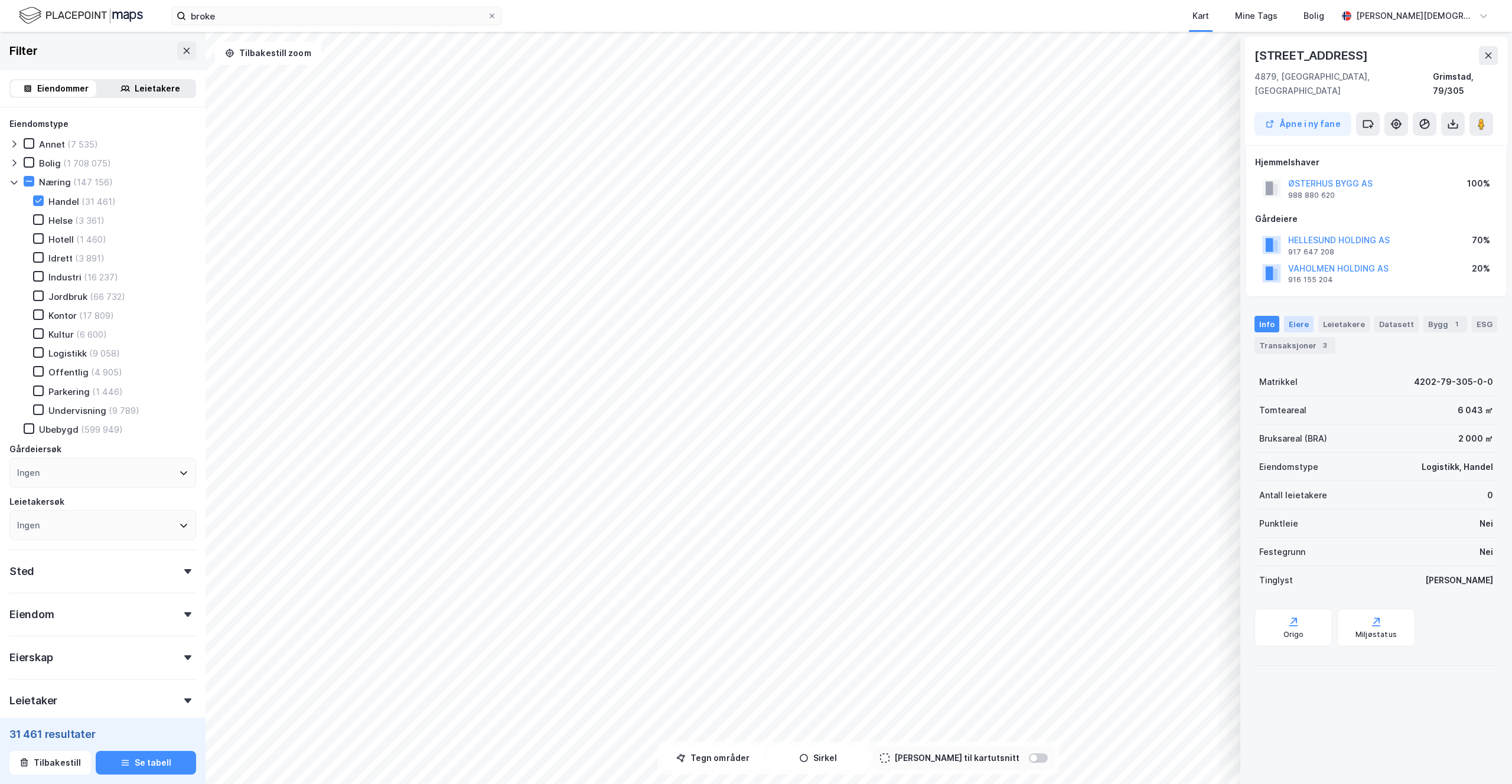
click at [1292, 316] on div "Eiere" at bounding box center [1299, 324] width 30 height 17
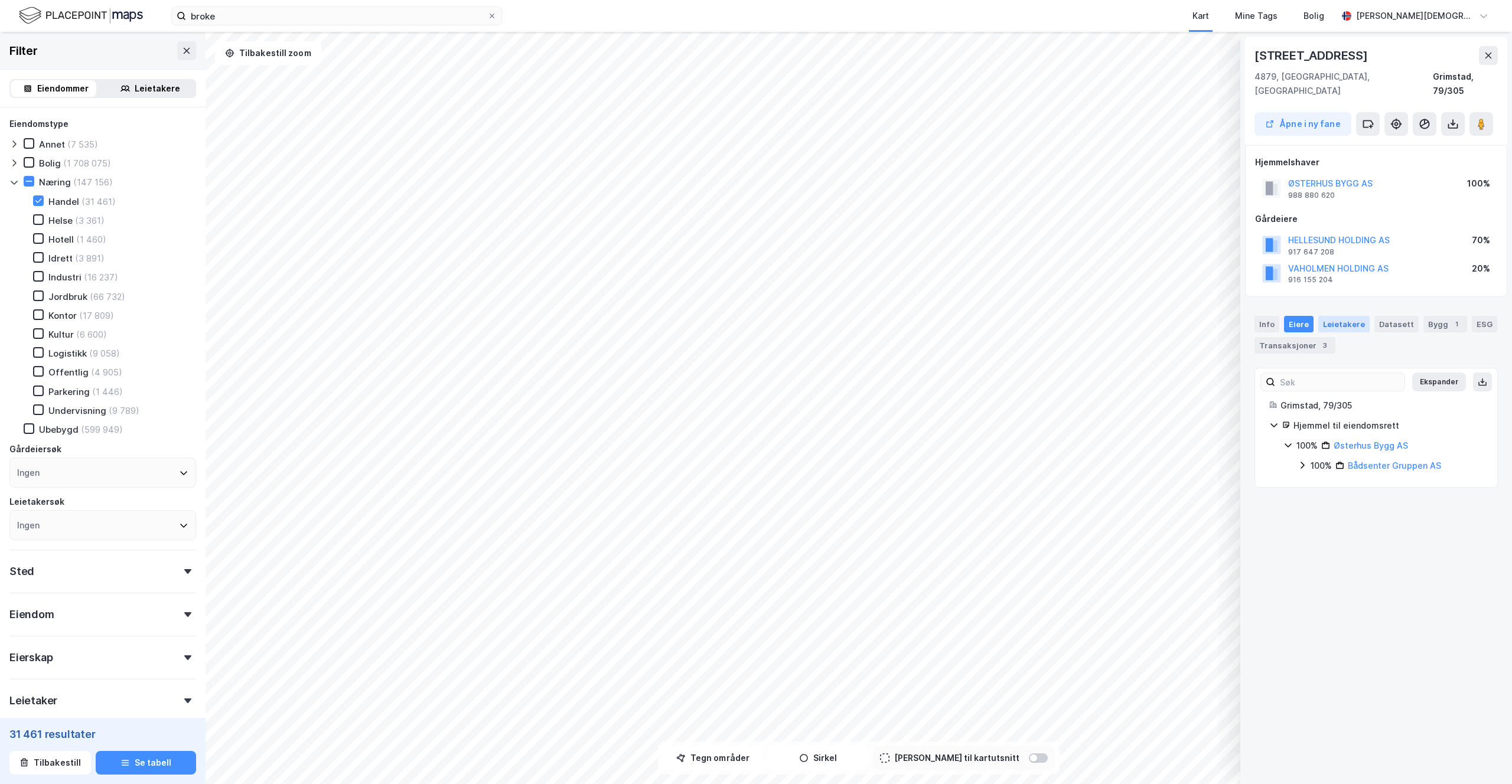
click at [1327, 316] on div "Leietakere" at bounding box center [1344, 324] width 51 height 17
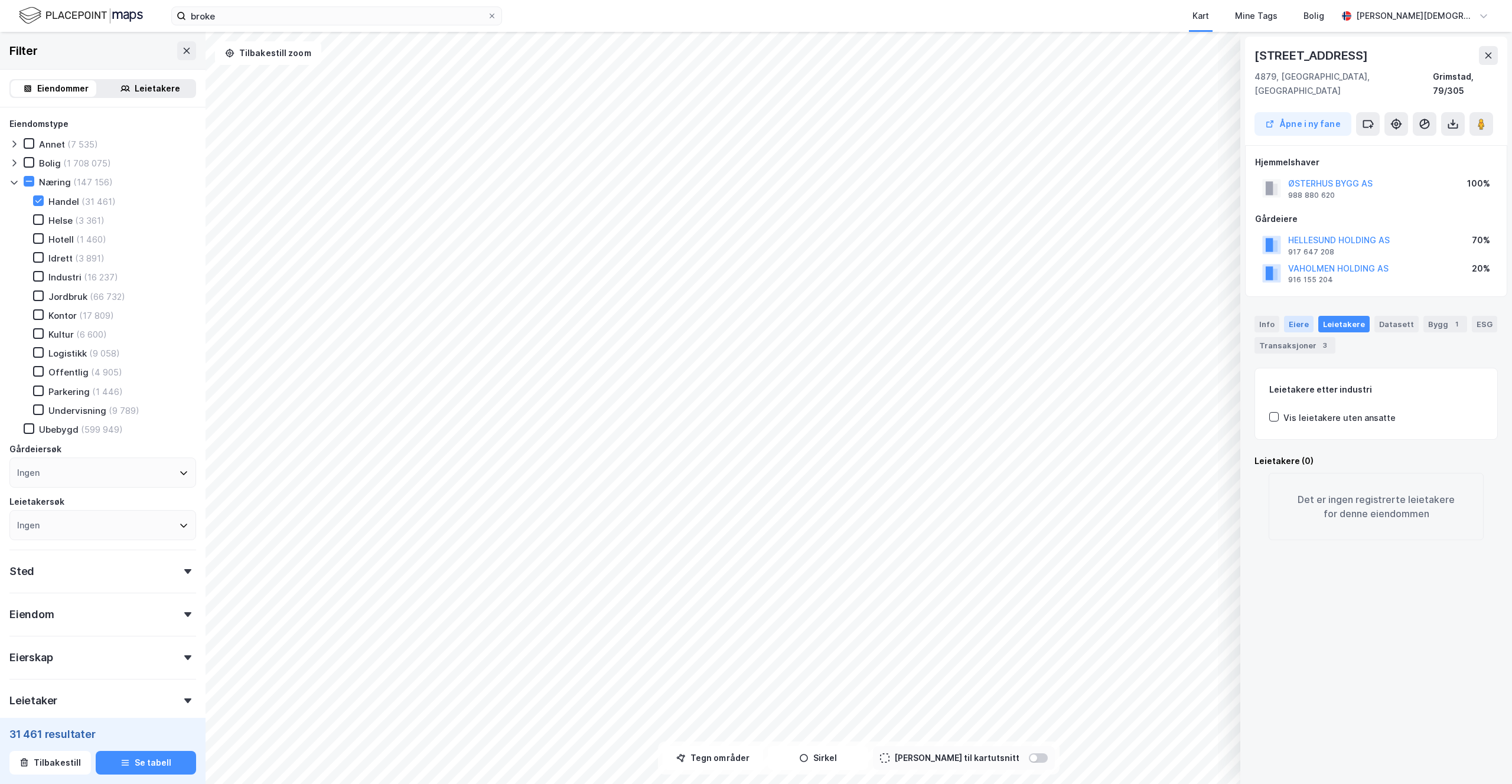
click at [1284, 316] on div "Eiere" at bounding box center [1299, 324] width 30 height 17
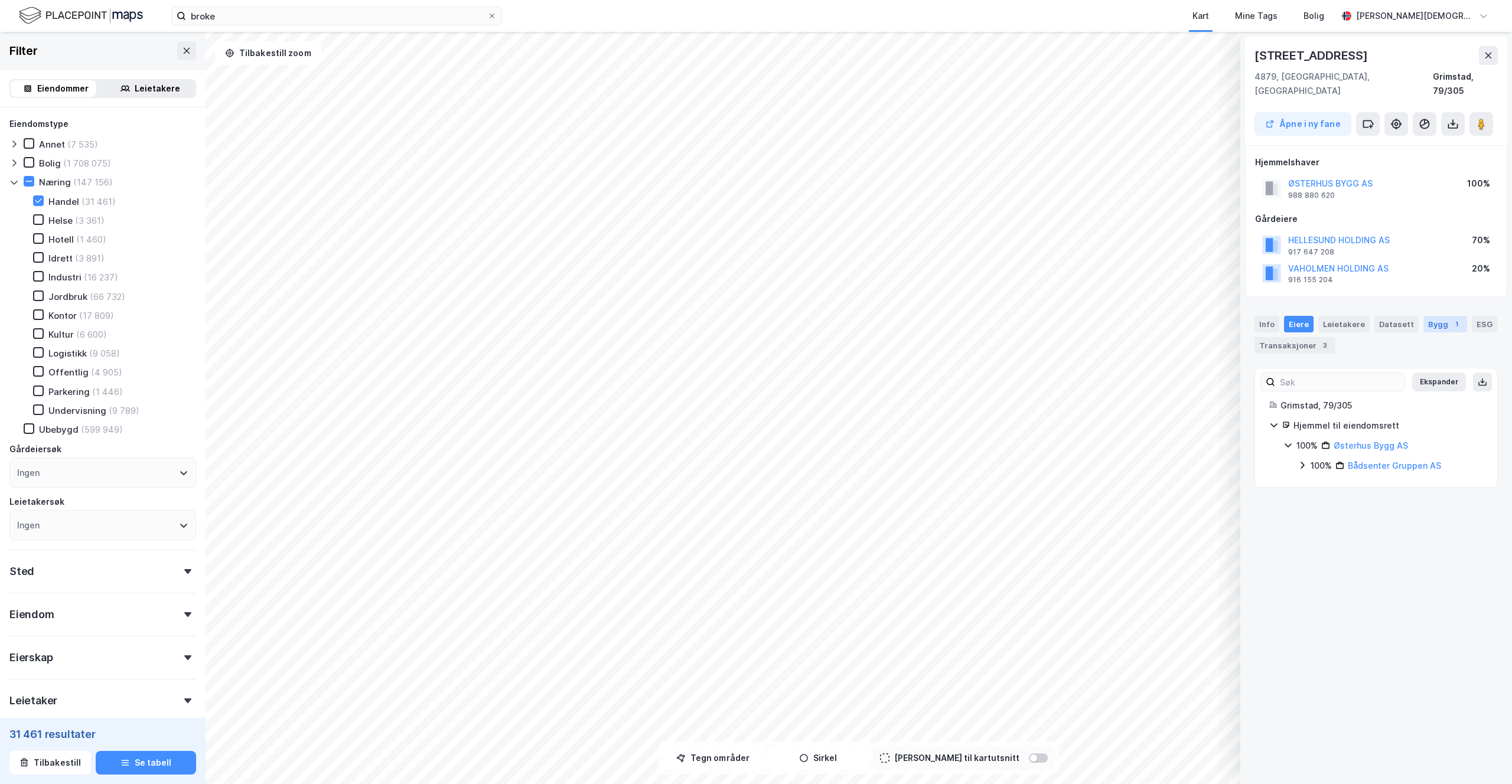
click at [1423, 316] on div "Bygg 1" at bounding box center [1445, 324] width 44 height 17
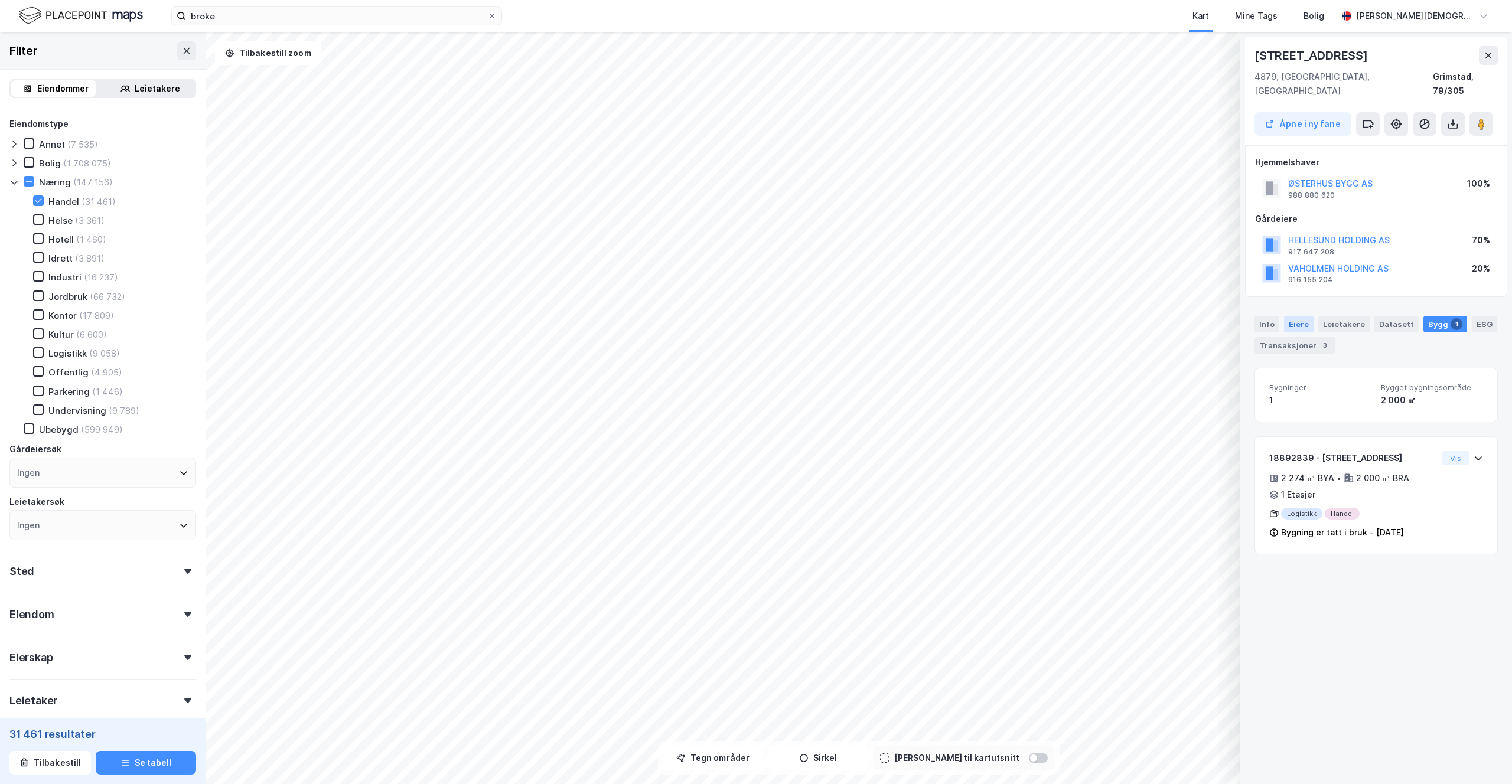
click at [1299, 316] on div "Eiere" at bounding box center [1299, 324] width 30 height 17
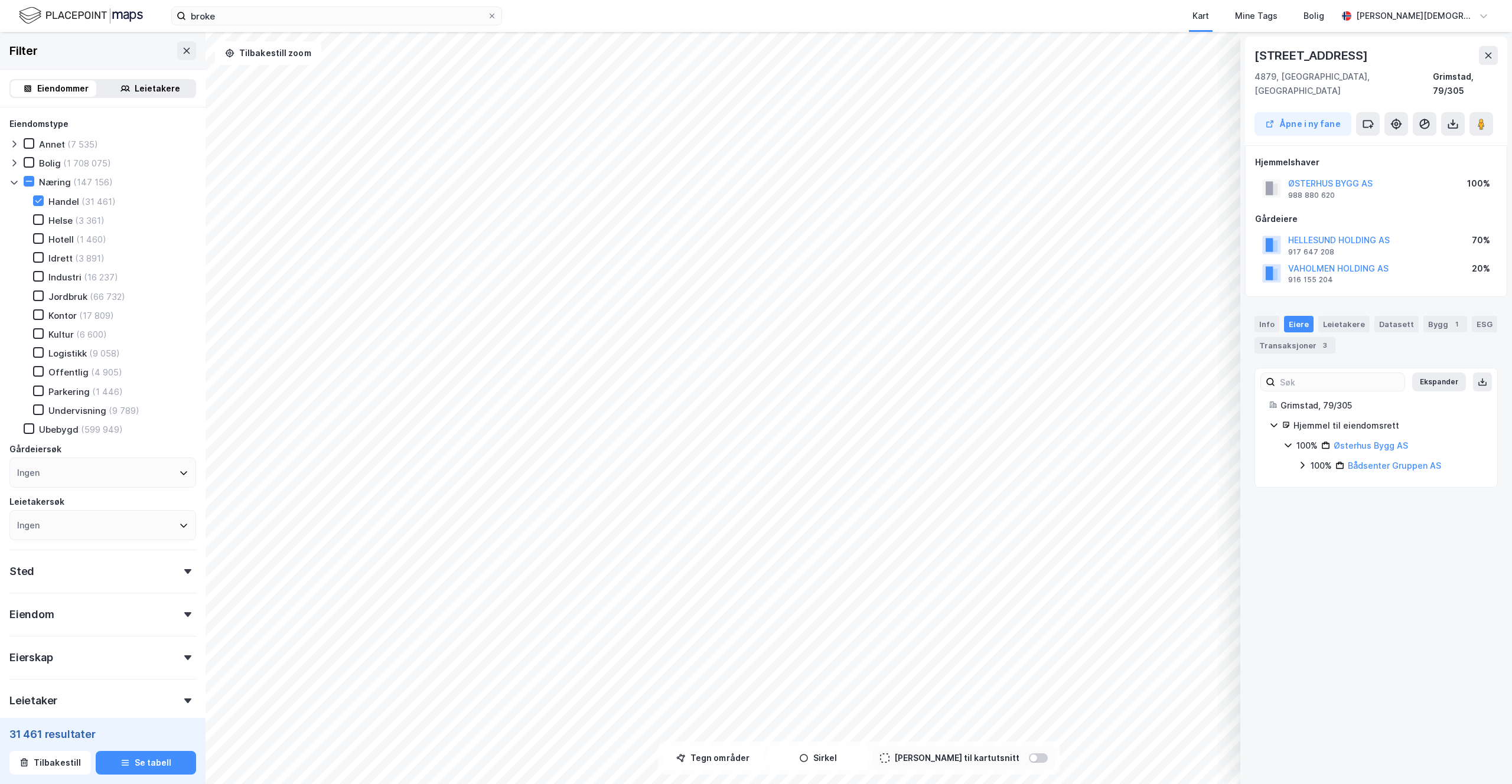
click at [1316, 459] on div "100%" at bounding box center [1321, 466] width 21 height 14
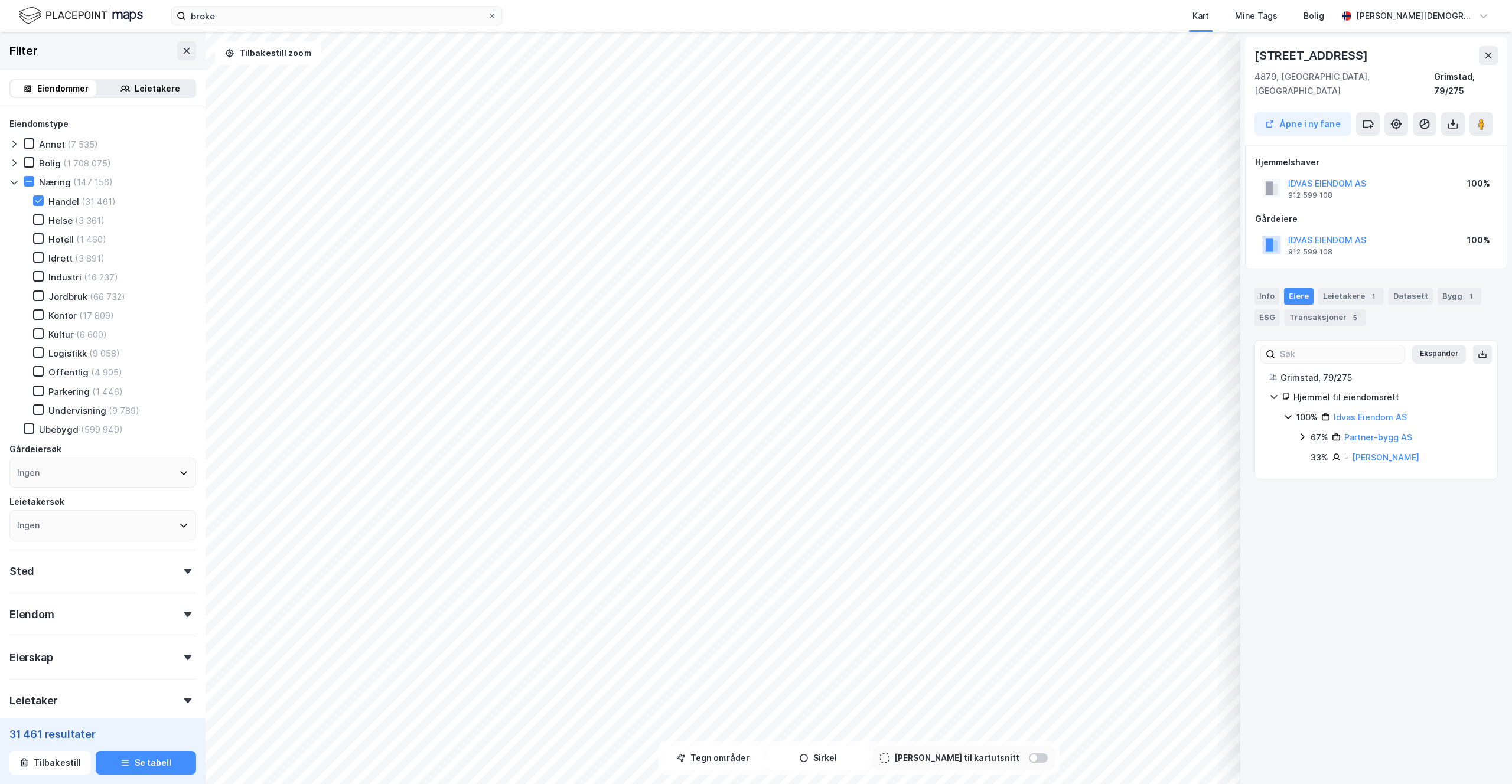
click at [1309, 430] on div "67% Partner-bygg AS" at bounding box center [1390, 438] width 185 height 14
click at [1339, 292] on div "Info [PERSON_NAME] 1 Datasett Bygg 1 ESG Transaksjoner 5" at bounding box center [1376, 306] width 243 height 38
click at [1339, 289] on div "Leietakere 1" at bounding box center [1351, 296] width 66 height 17
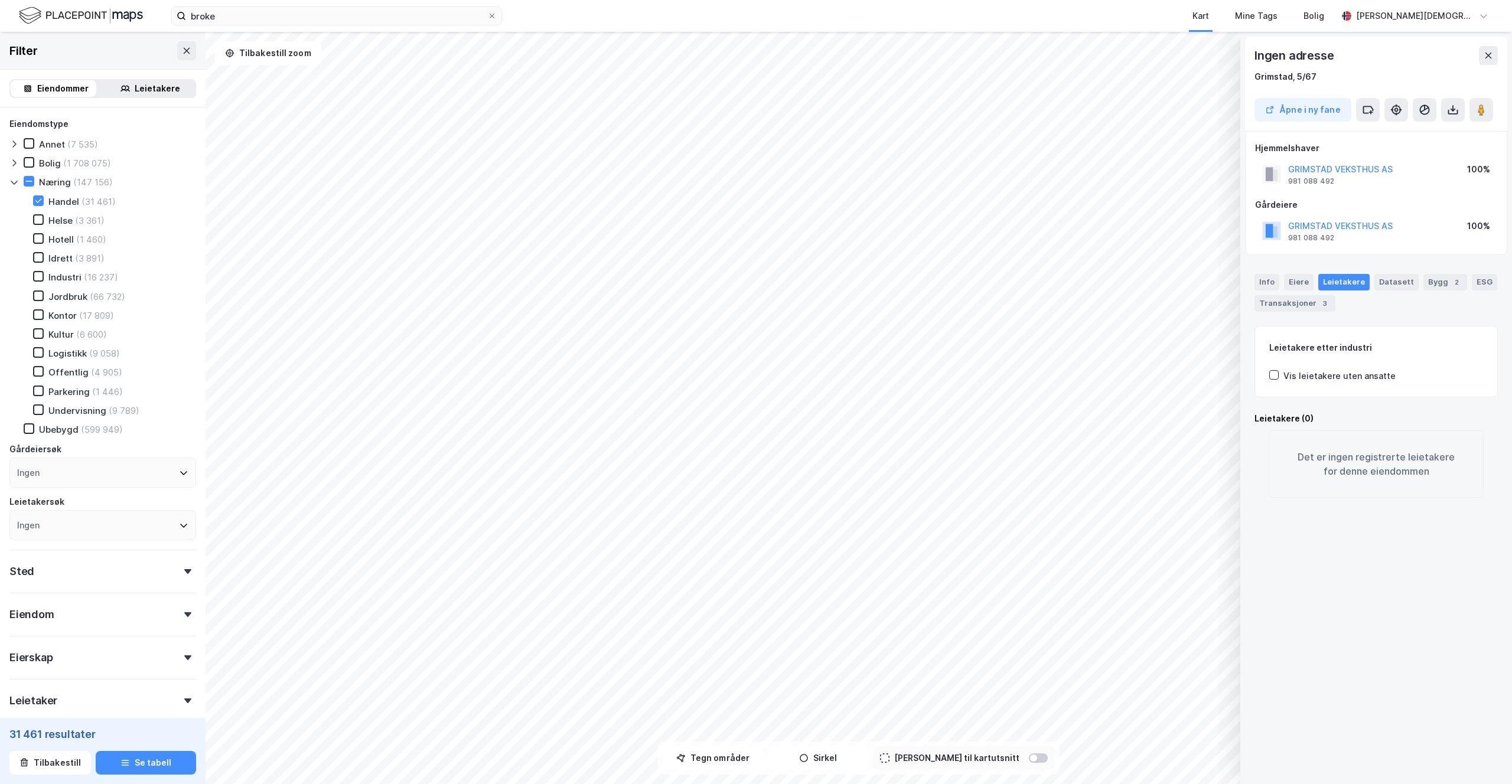
click at [1298, 272] on div "Info [PERSON_NAME] Datasett Bygg 2 ESG Transaksjoner 3" at bounding box center [1376, 288] width 272 height 57
click at [1296, 287] on div "Eiere" at bounding box center [1299, 283] width 30 height 17
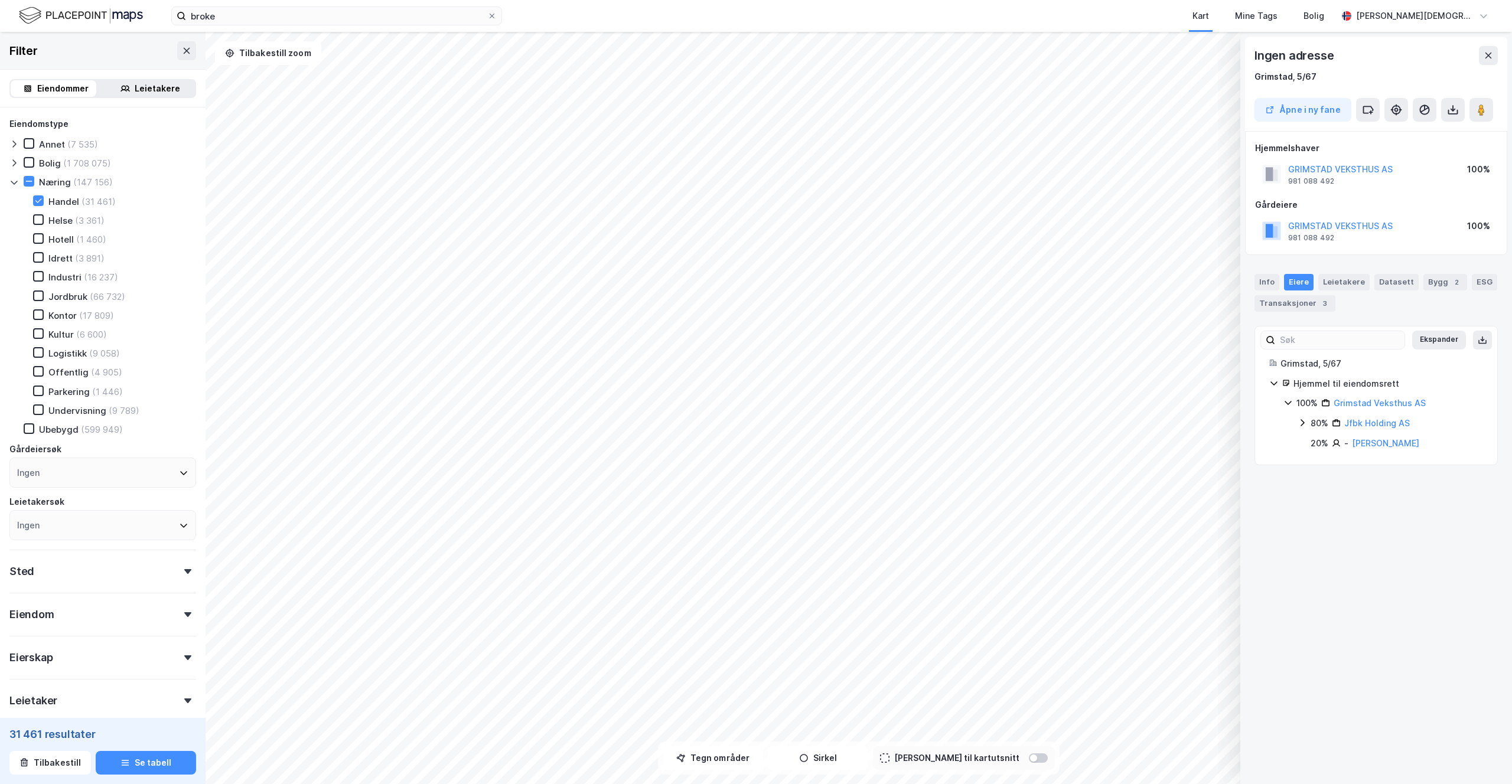
click at [1319, 425] on div "80%" at bounding box center [1319, 423] width 18 height 14
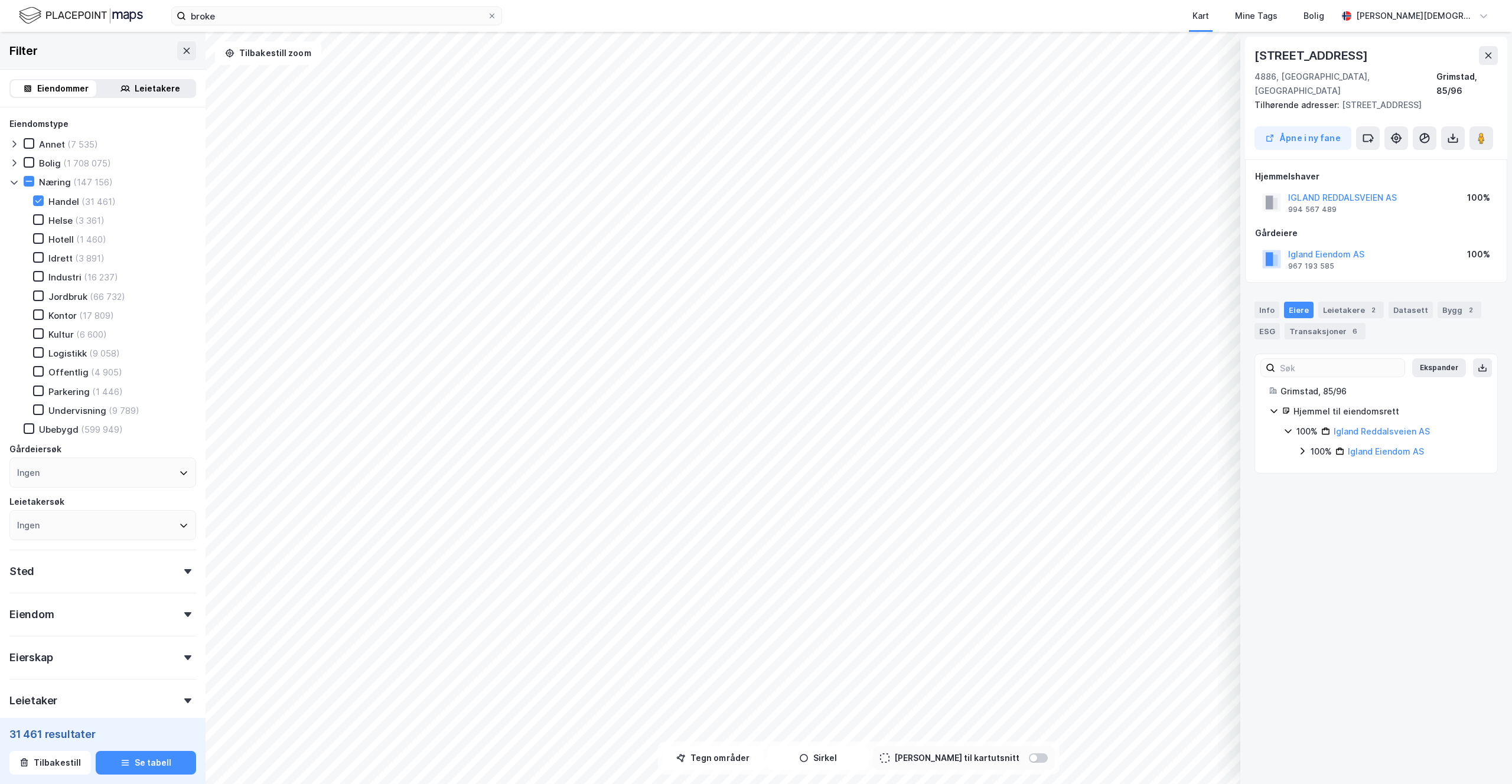
click at [1278, 406] on icon at bounding box center [1274, 411] width 10 height 10
click at [1297, 424] on div "100%" at bounding box center [1307, 432] width 21 height 14
click at [1312, 445] on div "100%" at bounding box center [1321, 452] width 21 height 14
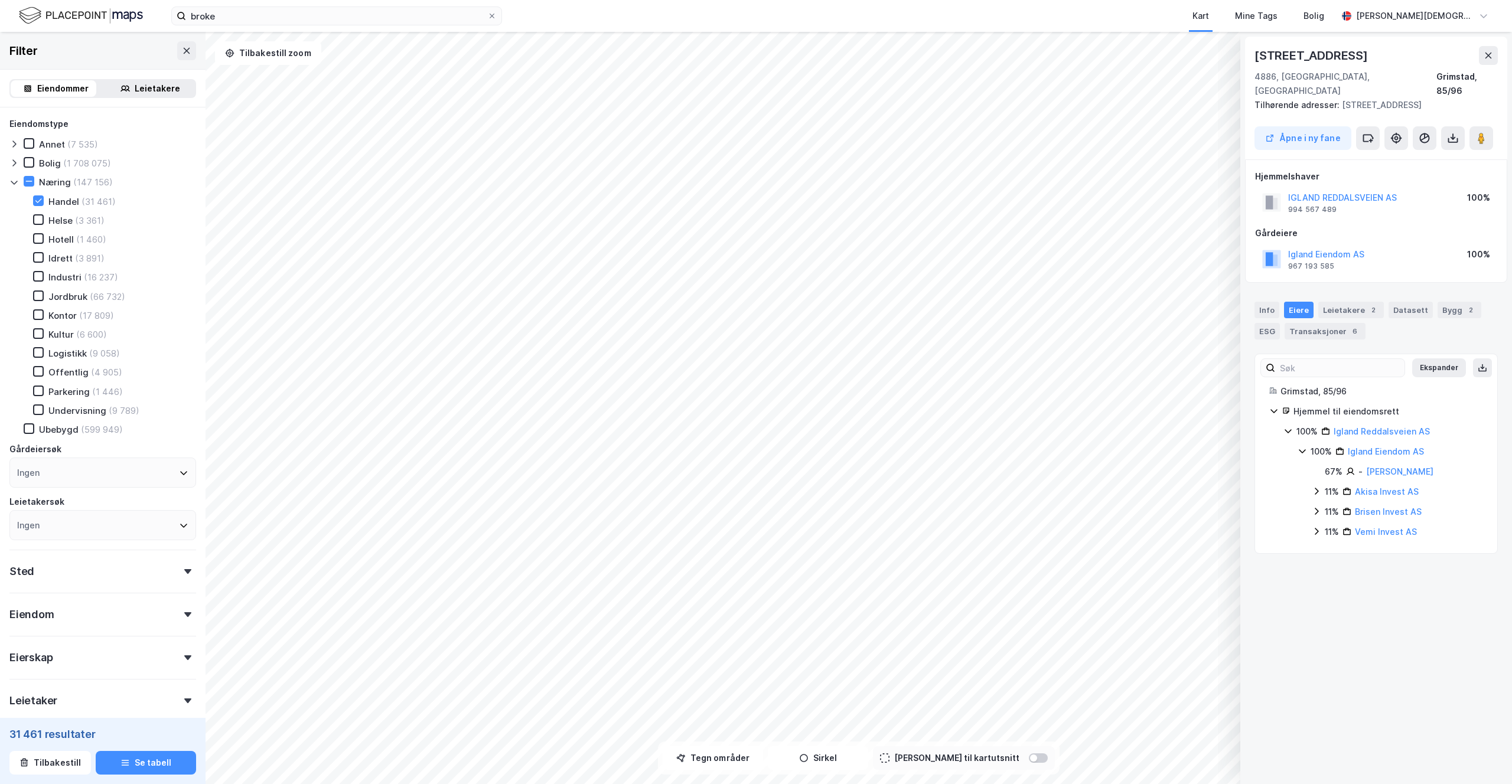
click at [1301, 447] on icon at bounding box center [1302, 451] width 10 height 10
click at [1290, 426] on icon at bounding box center [1288, 431] width 10 height 10
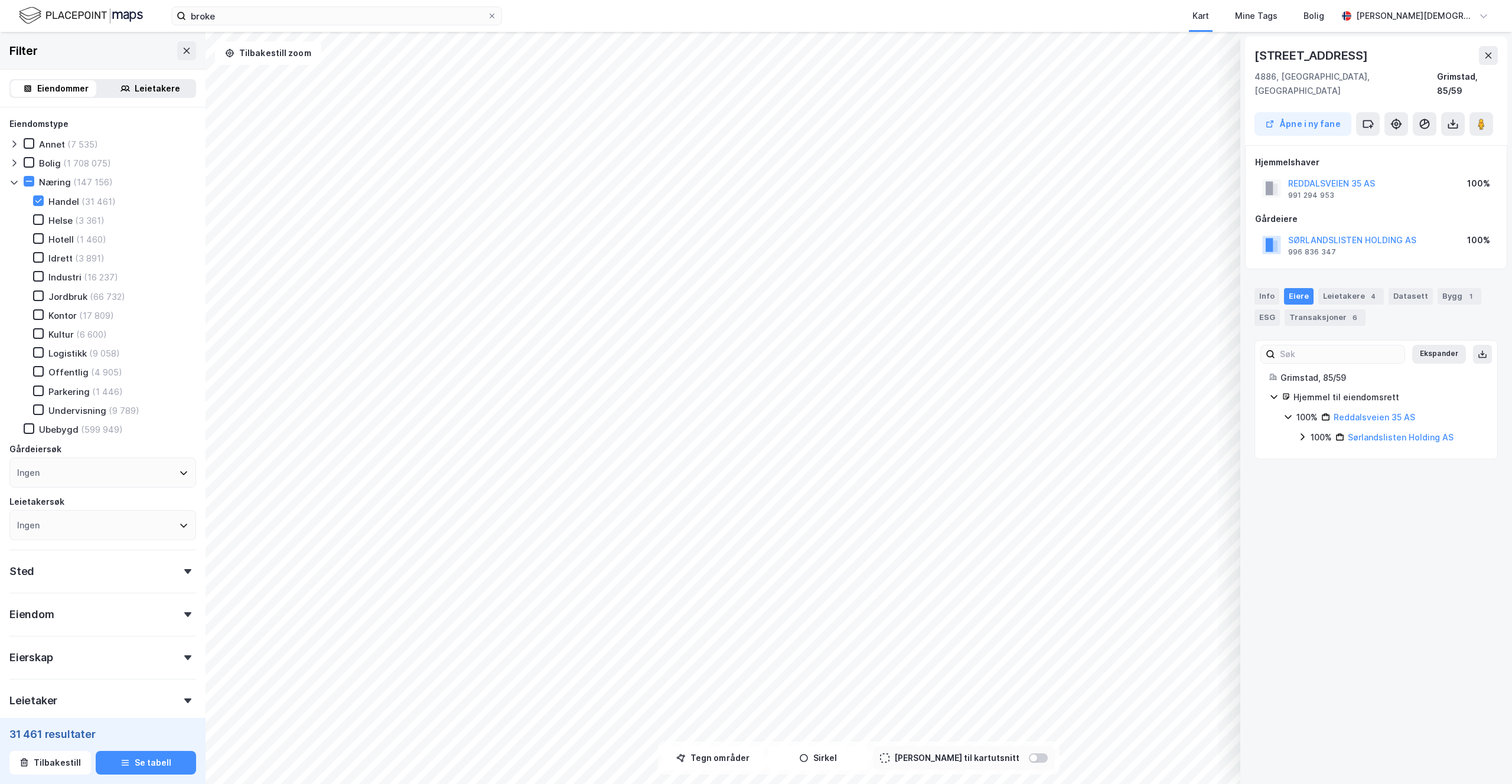
click at [1285, 412] on icon at bounding box center [1288, 417] width 10 height 10
click at [1288, 412] on icon at bounding box center [1288, 417] width 10 height 10
click at [1305, 430] on div "100% Sørlandslisten Holding AS" at bounding box center [1390, 438] width 185 height 14
